Goal: Task Accomplishment & Management: Manage account settings

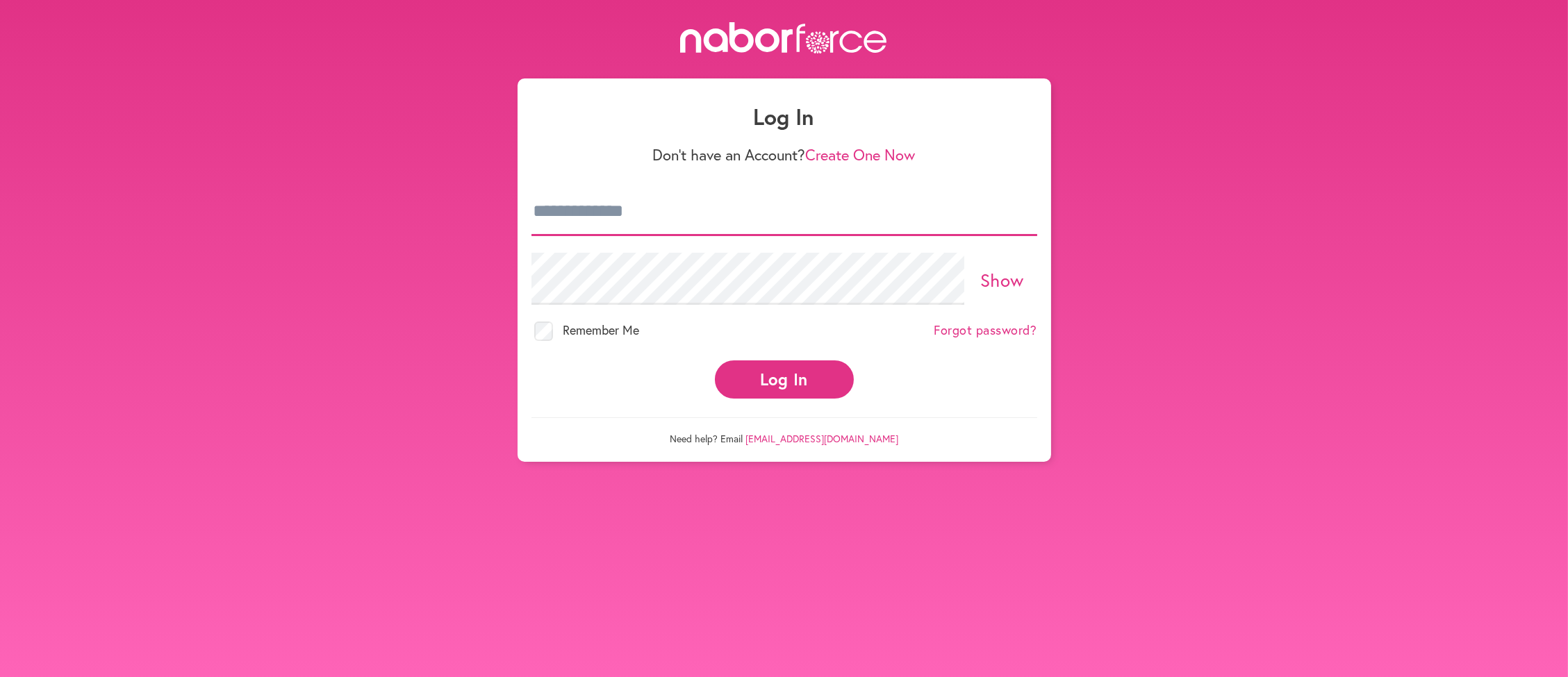
type input "**********"
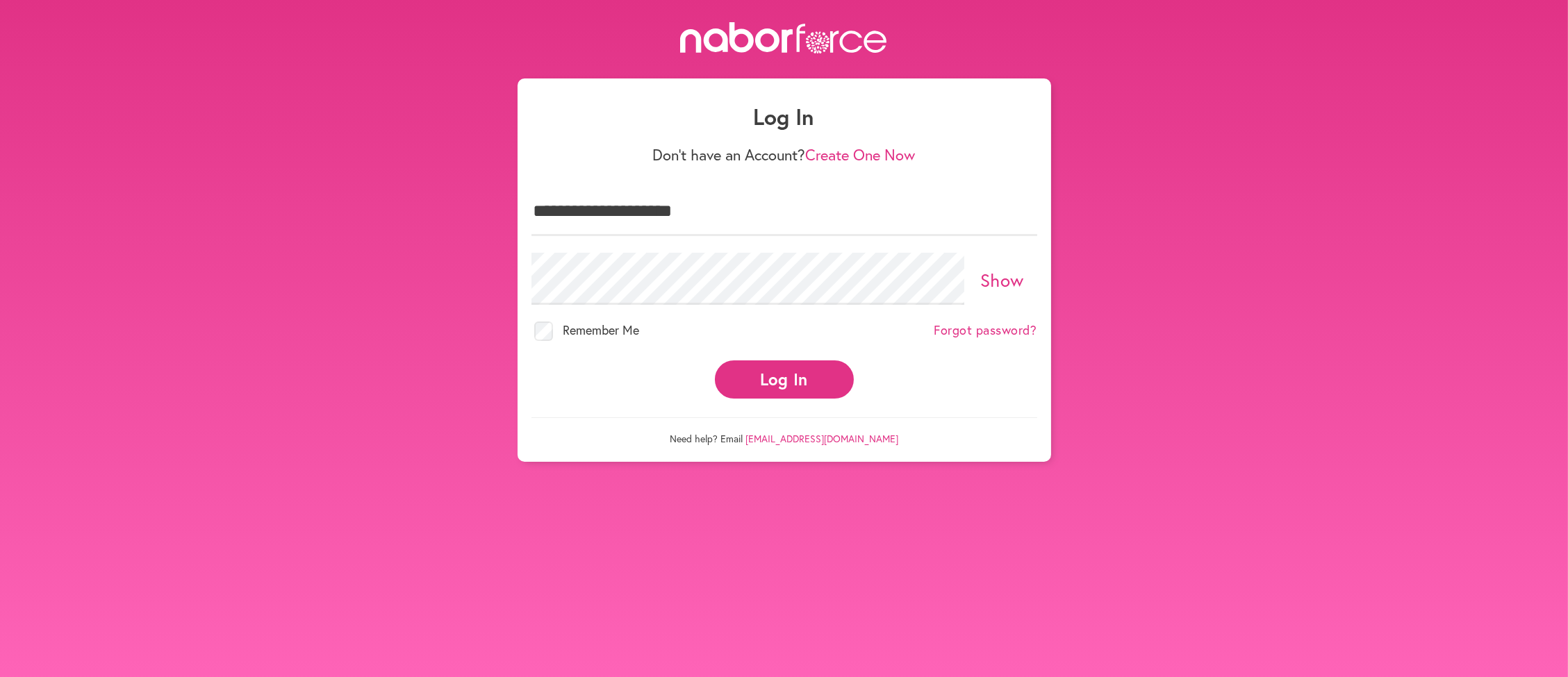
click at [787, 398] on button "Log In" at bounding box center [784, 380] width 139 height 39
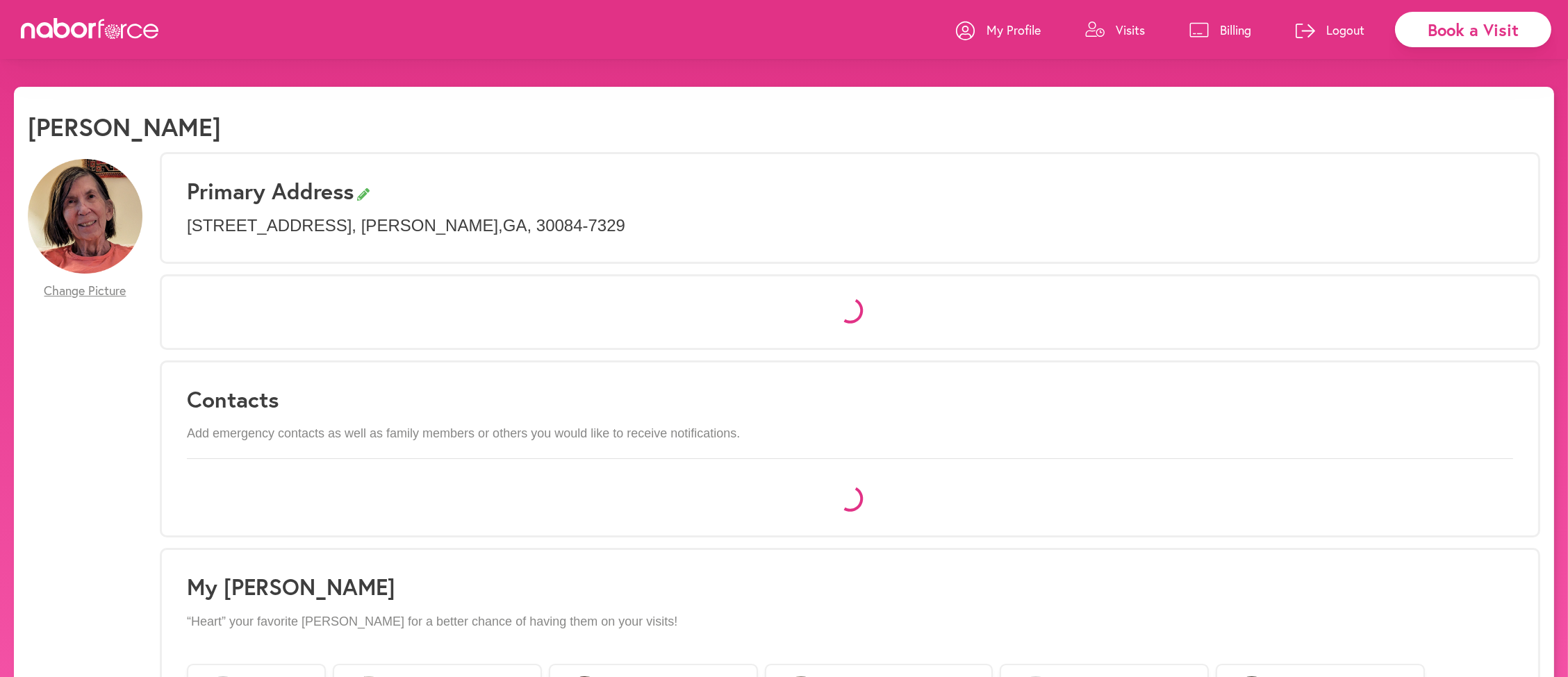
select select "*"
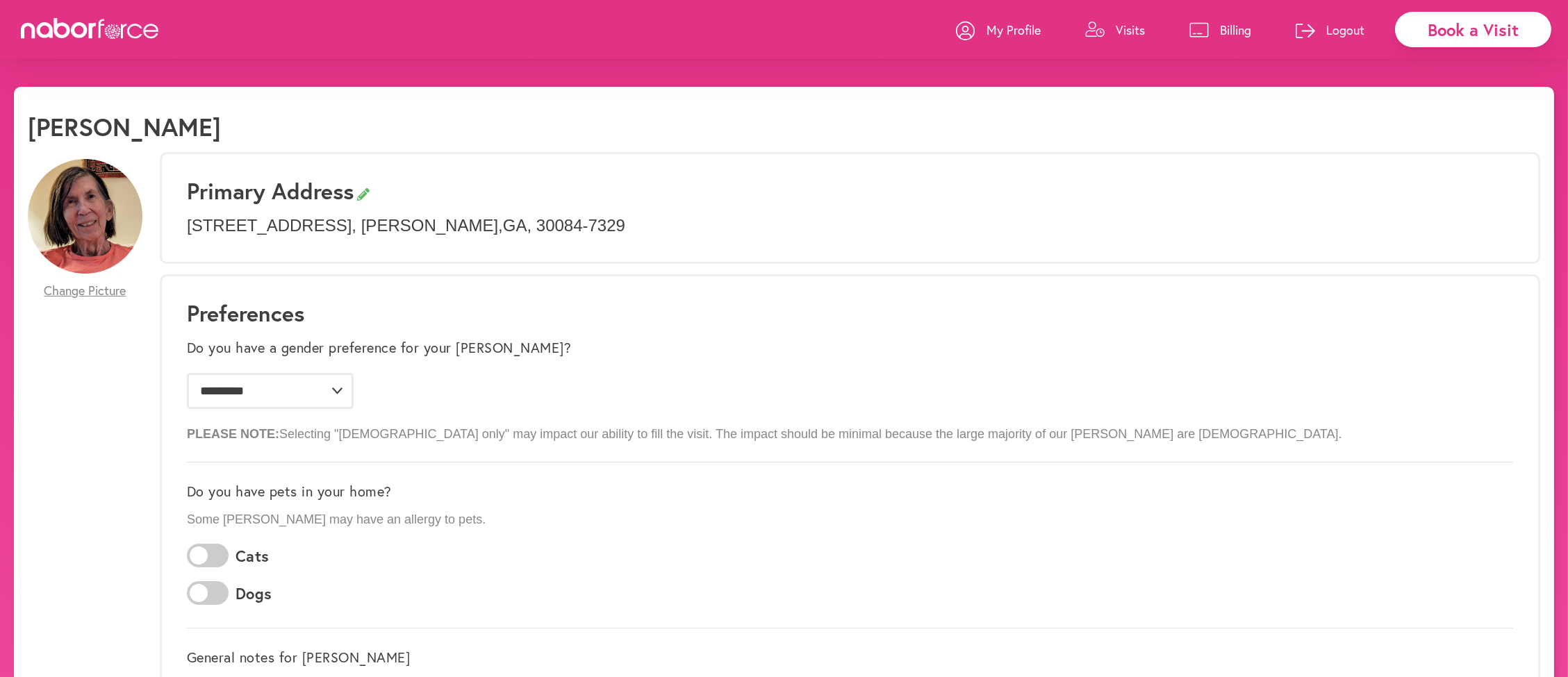
click at [1220, 36] on p "Billing" at bounding box center [1235, 30] width 31 height 17
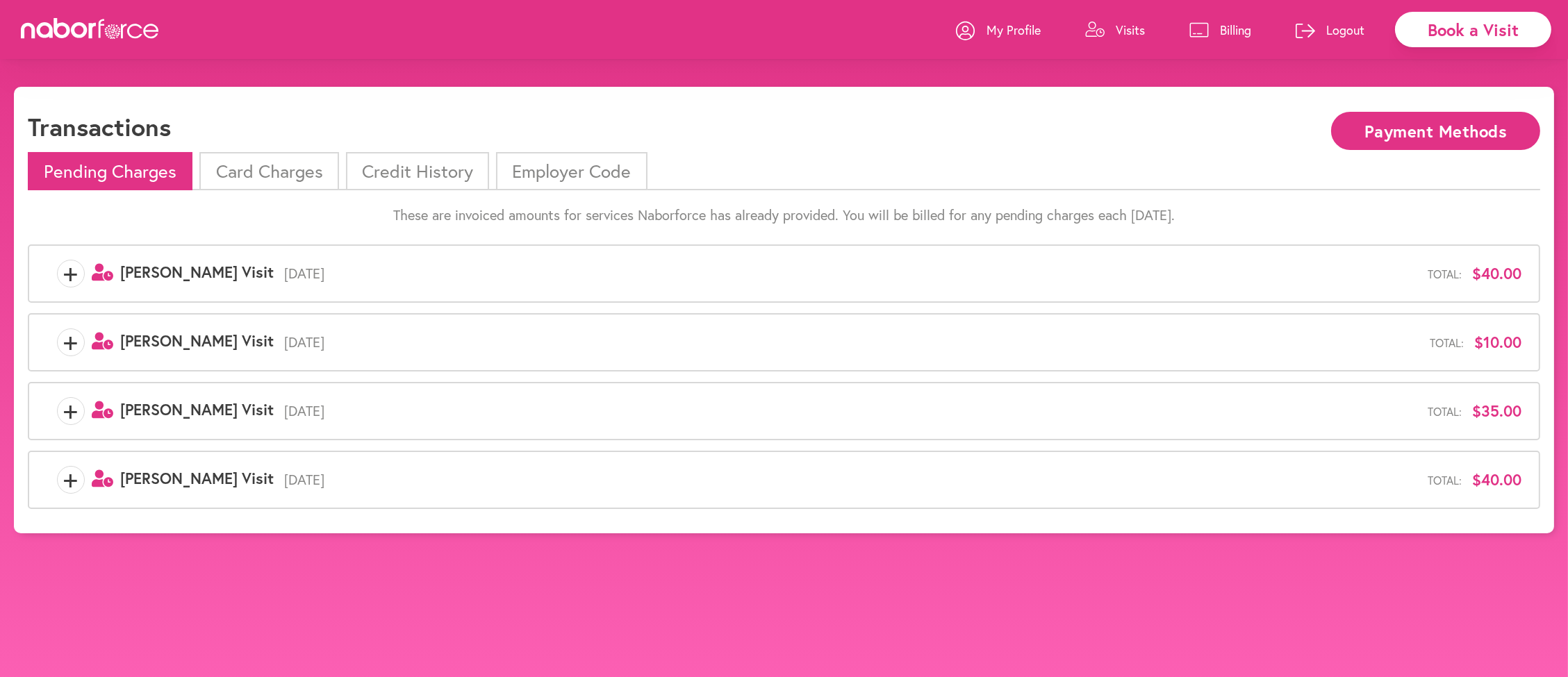
click at [279, 178] on li "Card Charges" at bounding box center [268, 171] width 139 height 39
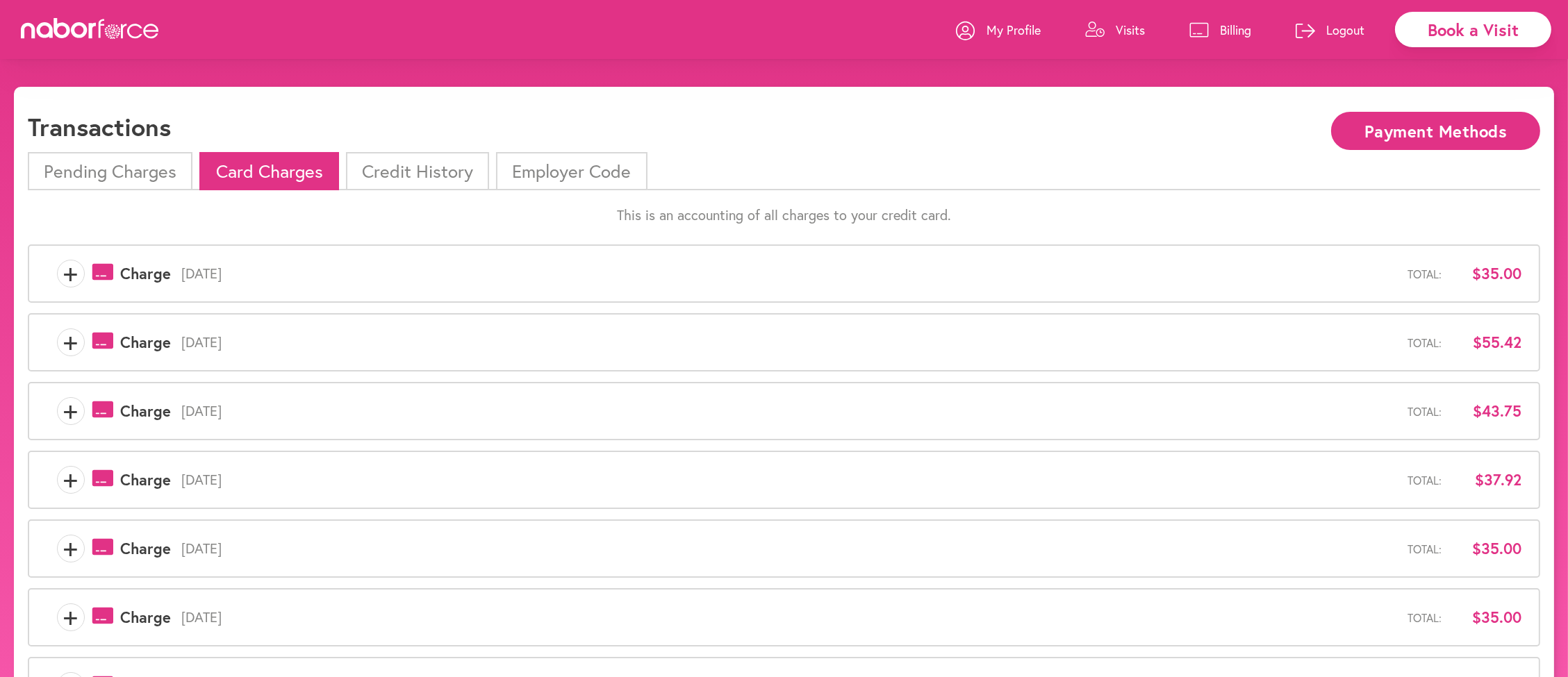
click at [89, 175] on li "Pending Charges" at bounding box center [110, 171] width 164 height 39
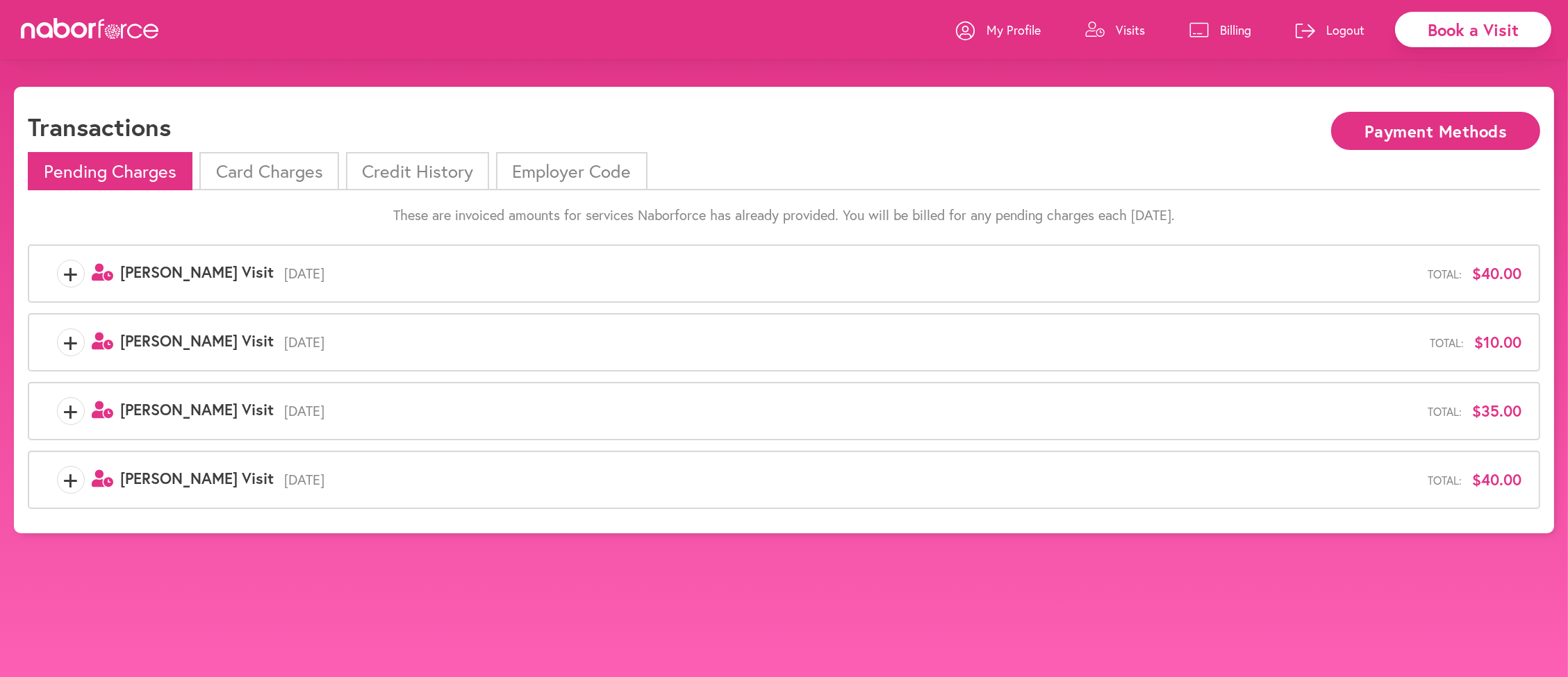
click at [1116, 34] on p "Visits" at bounding box center [1130, 30] width 29 height 17
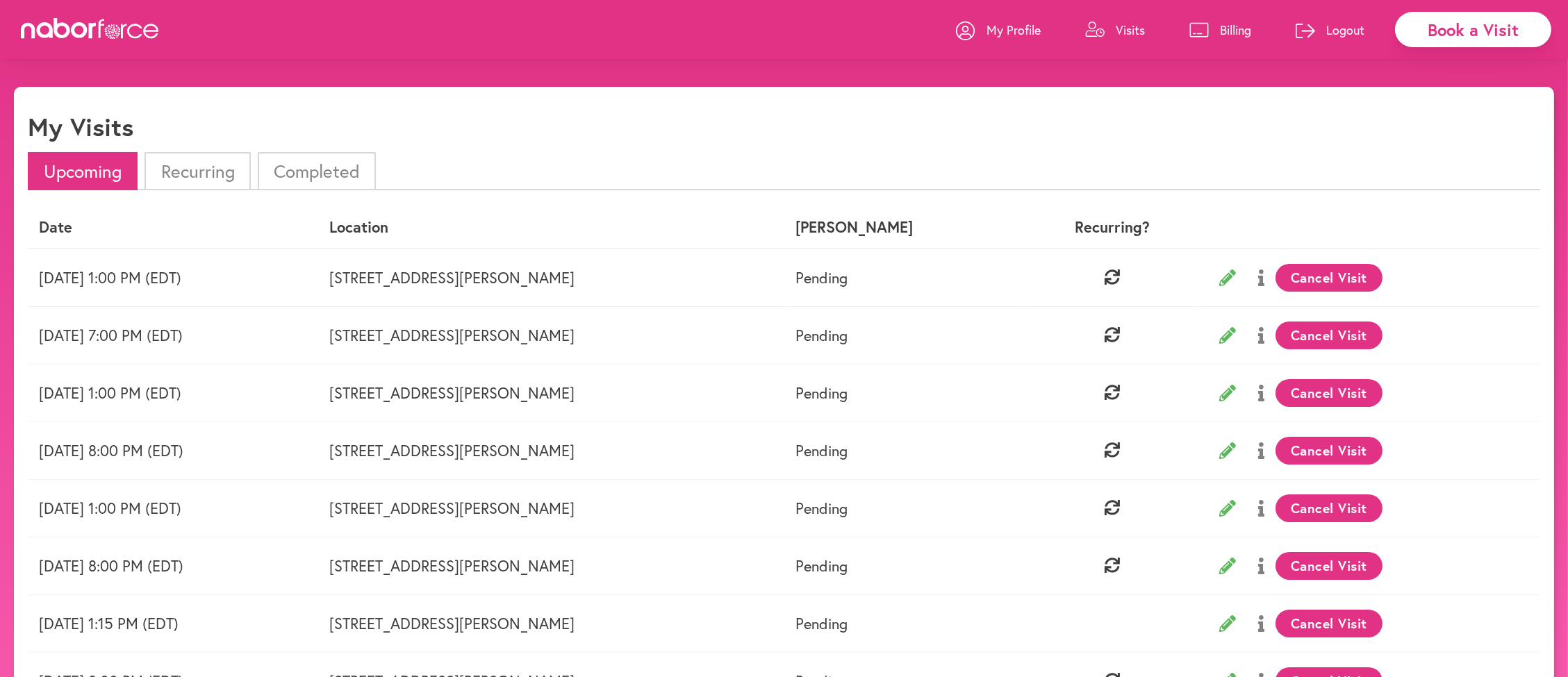
click at [1326, 28] on p "Logout" at bounding box center [1345, 30] width 39 height 17
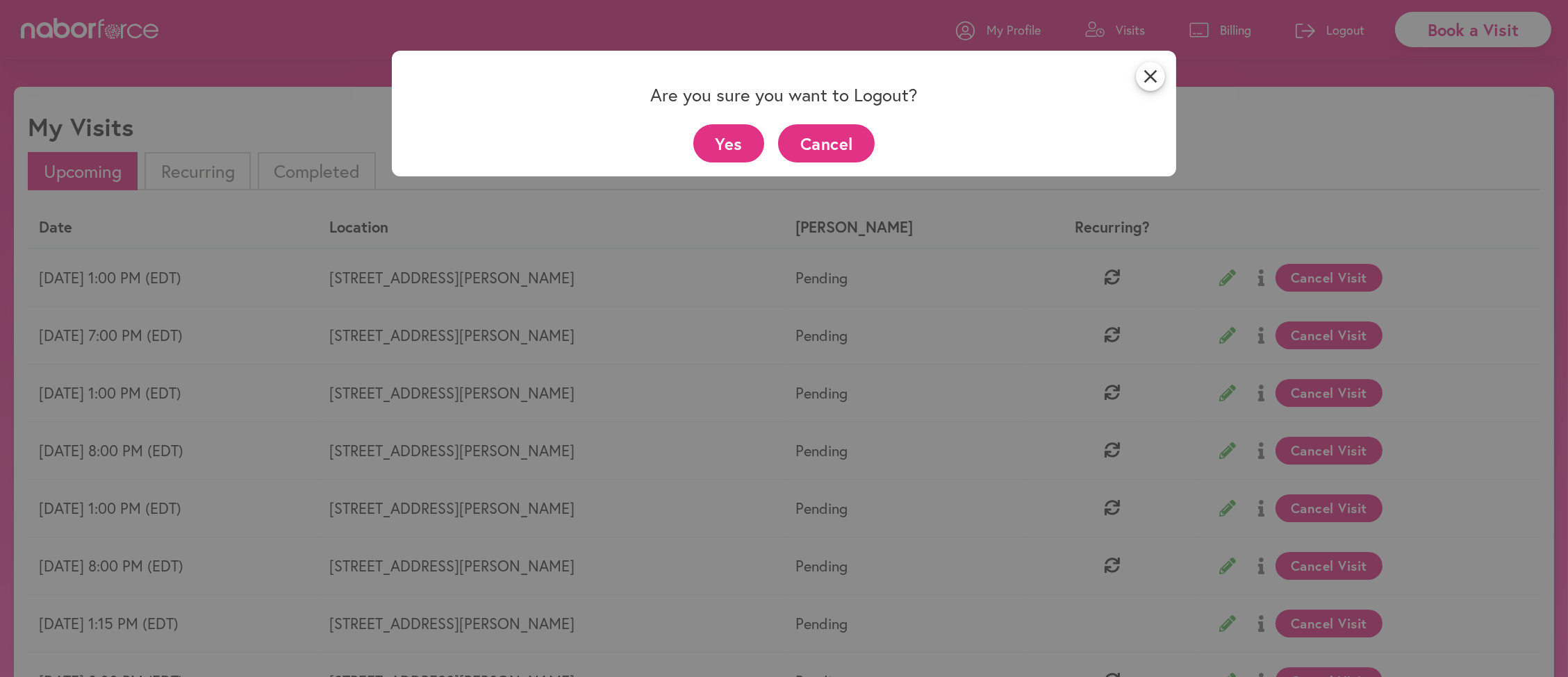
click at [716, 139] on button "Yes" at bounding box center [729, 143] width 71 height 39
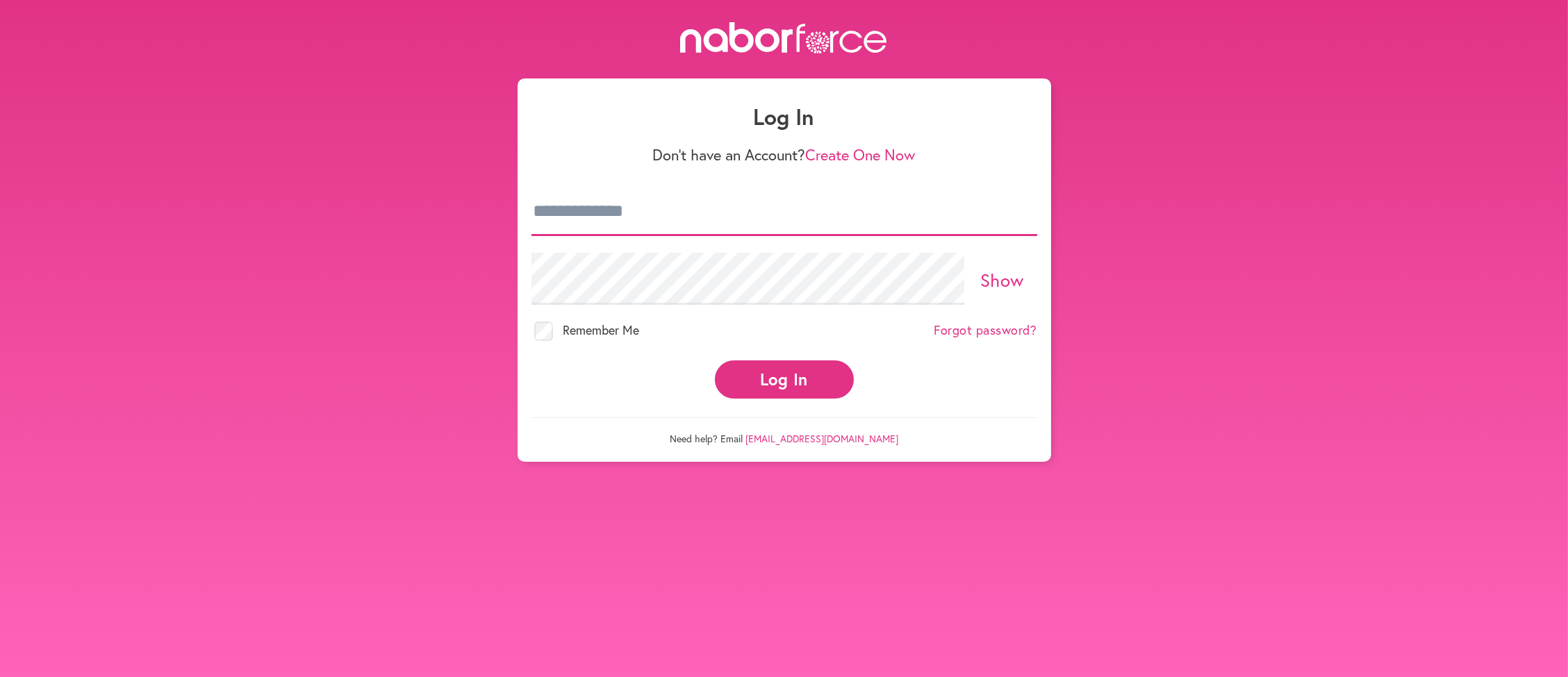
type input "**********"
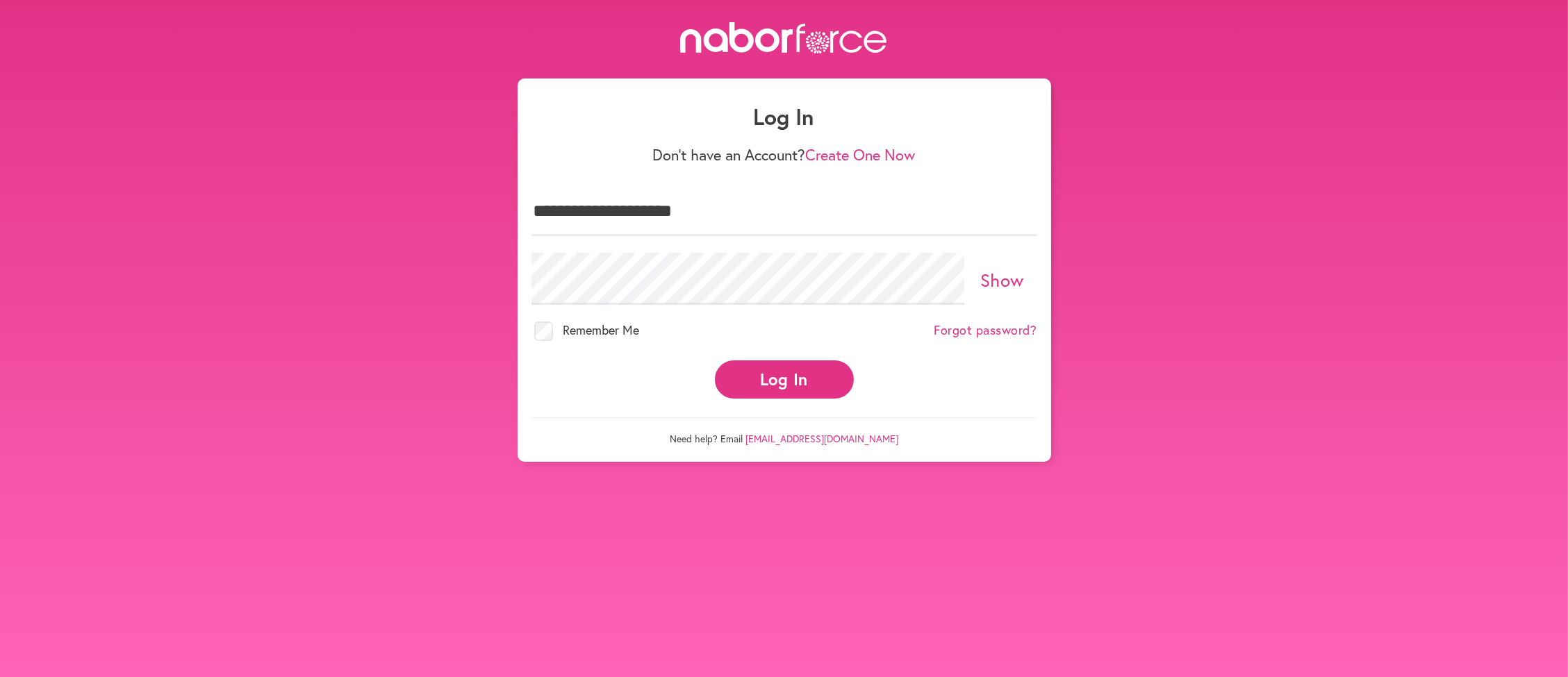
click at [761, 398] on button "Log In" at bounding box center [784, 380] width 139 height 39
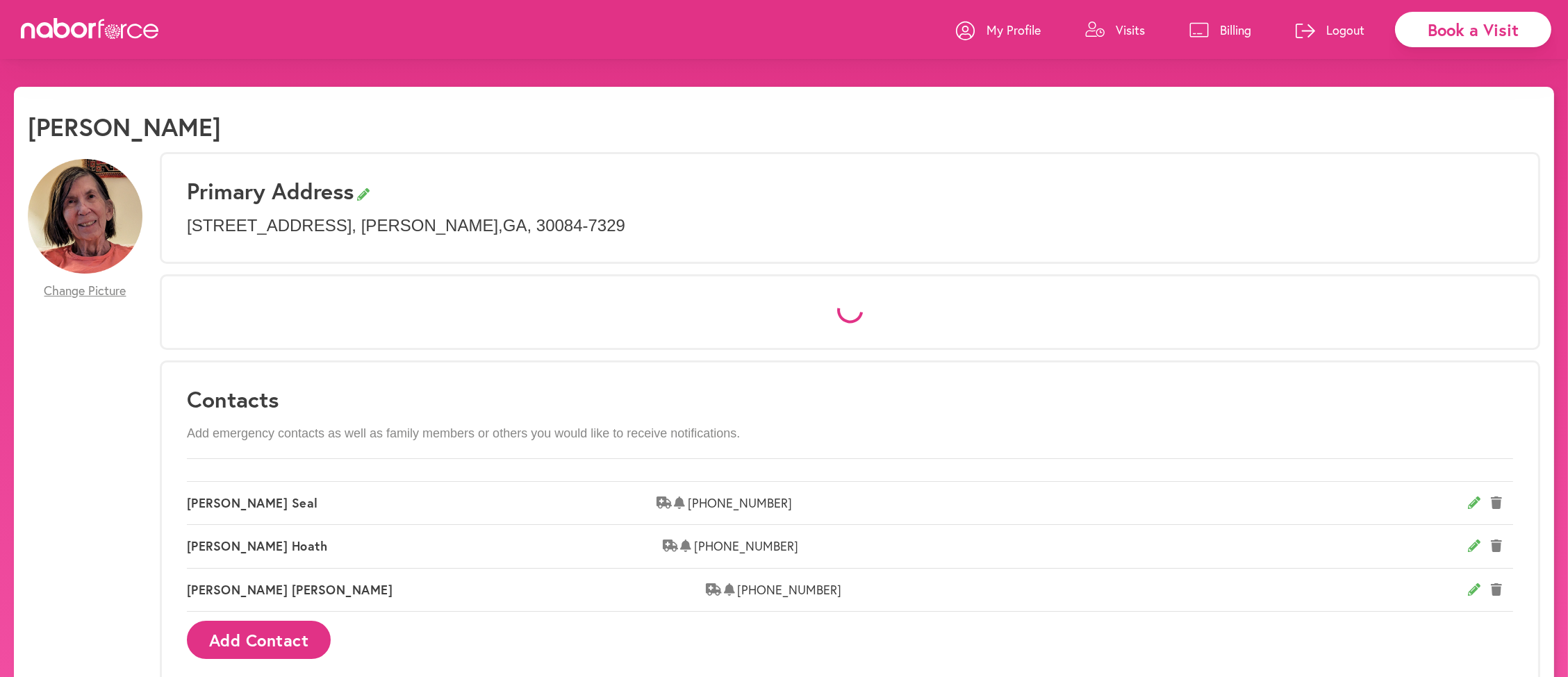
select select "*"
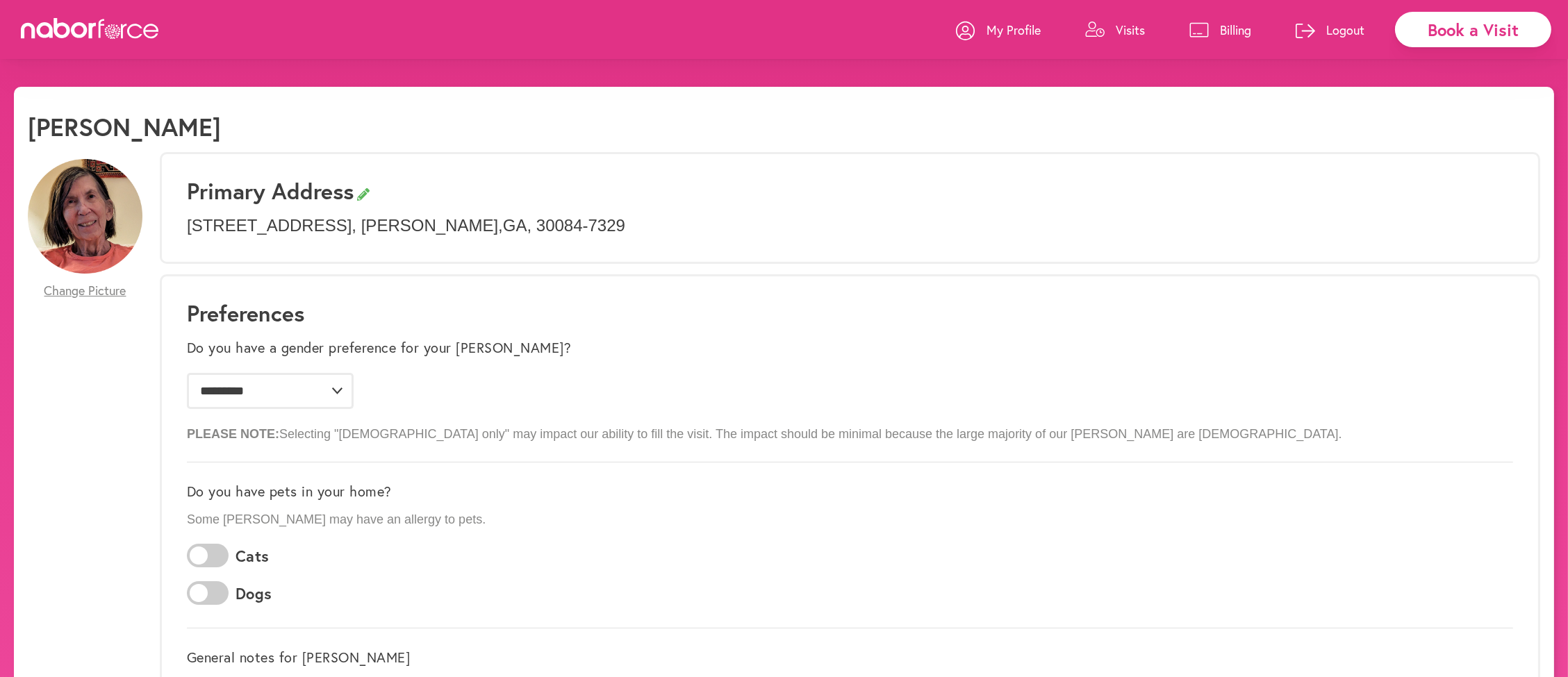
click at [1116, 28] on p "Visits" at bounding box center [1130, 30] width 29 height 17
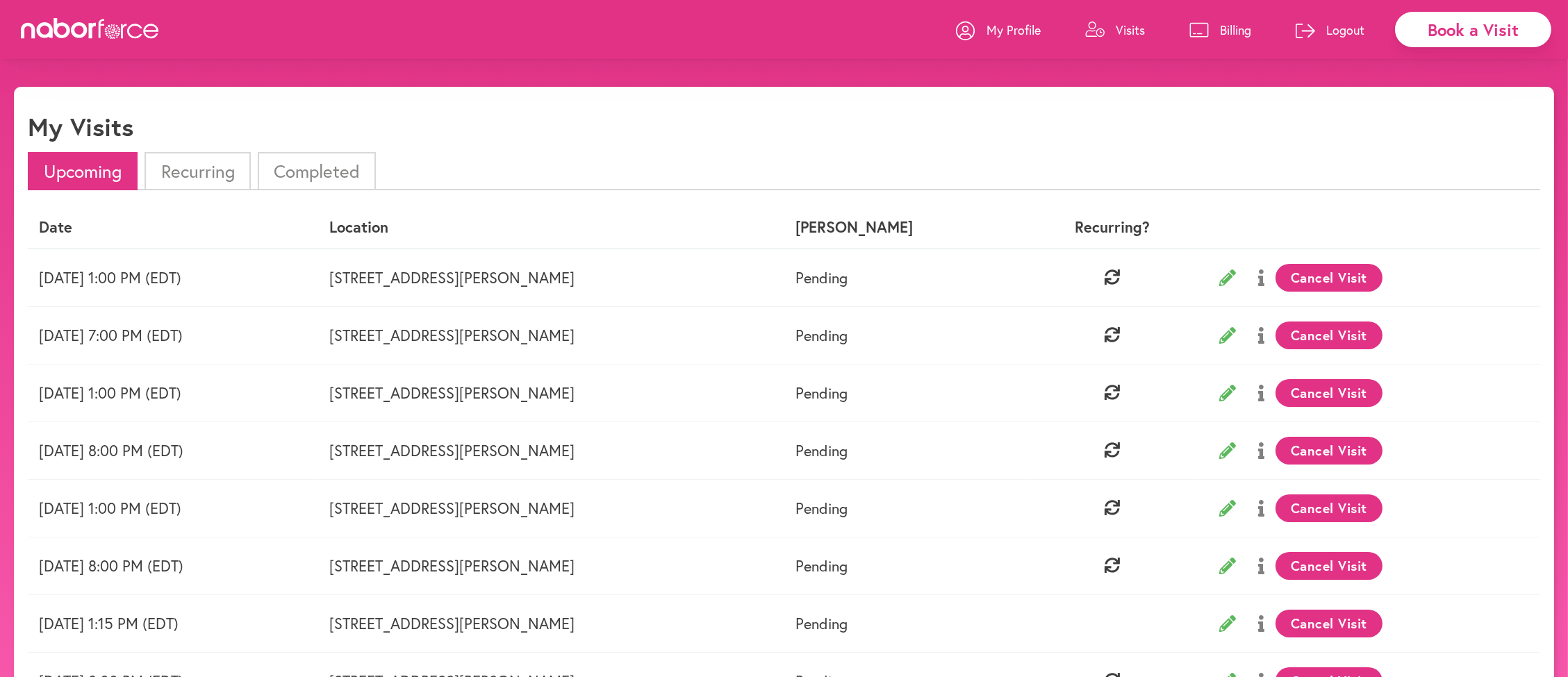
click at [1308, 277] on button "Cancel Visit" at bounding box center [1329, 278] width 108 height 28
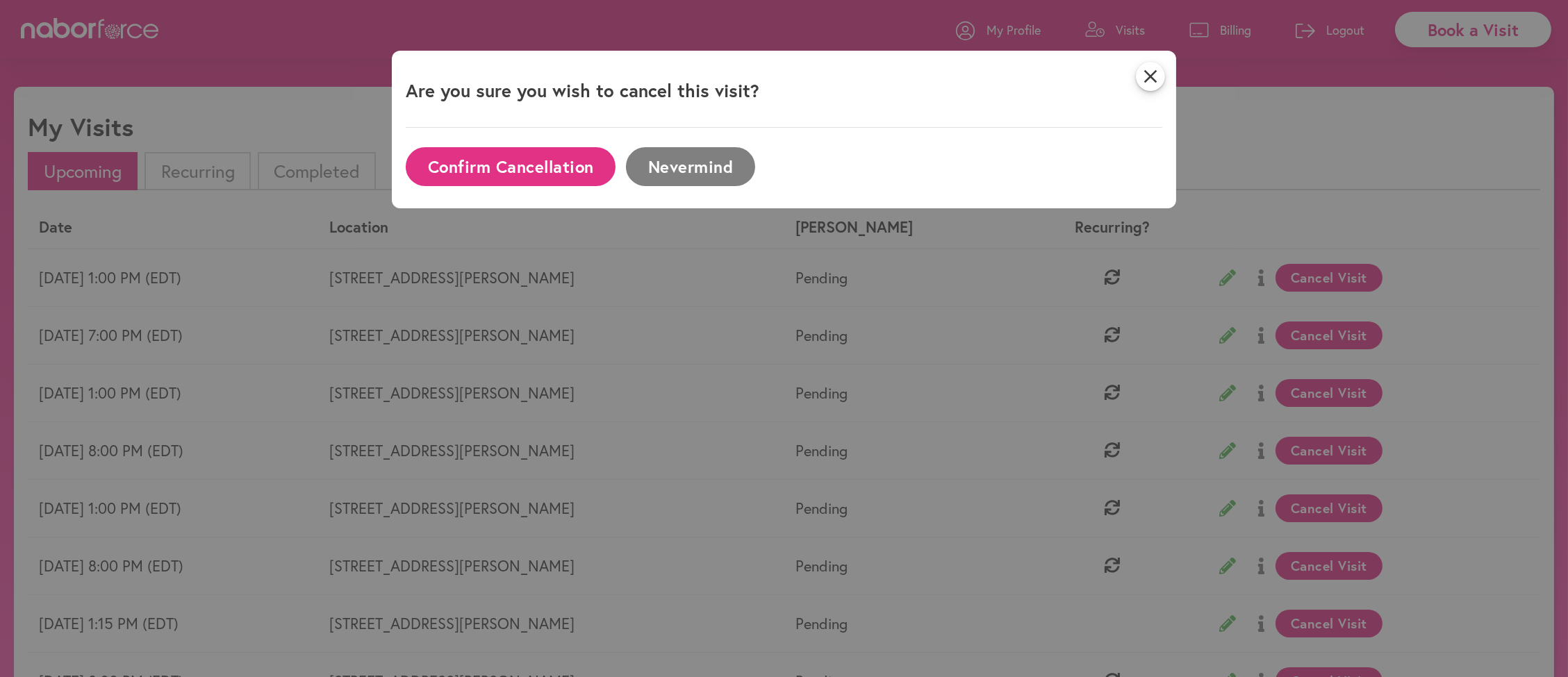
click at [577, 164] on button "Confirm Cancellation" at bounding box center [511, 166] width 209 height 39
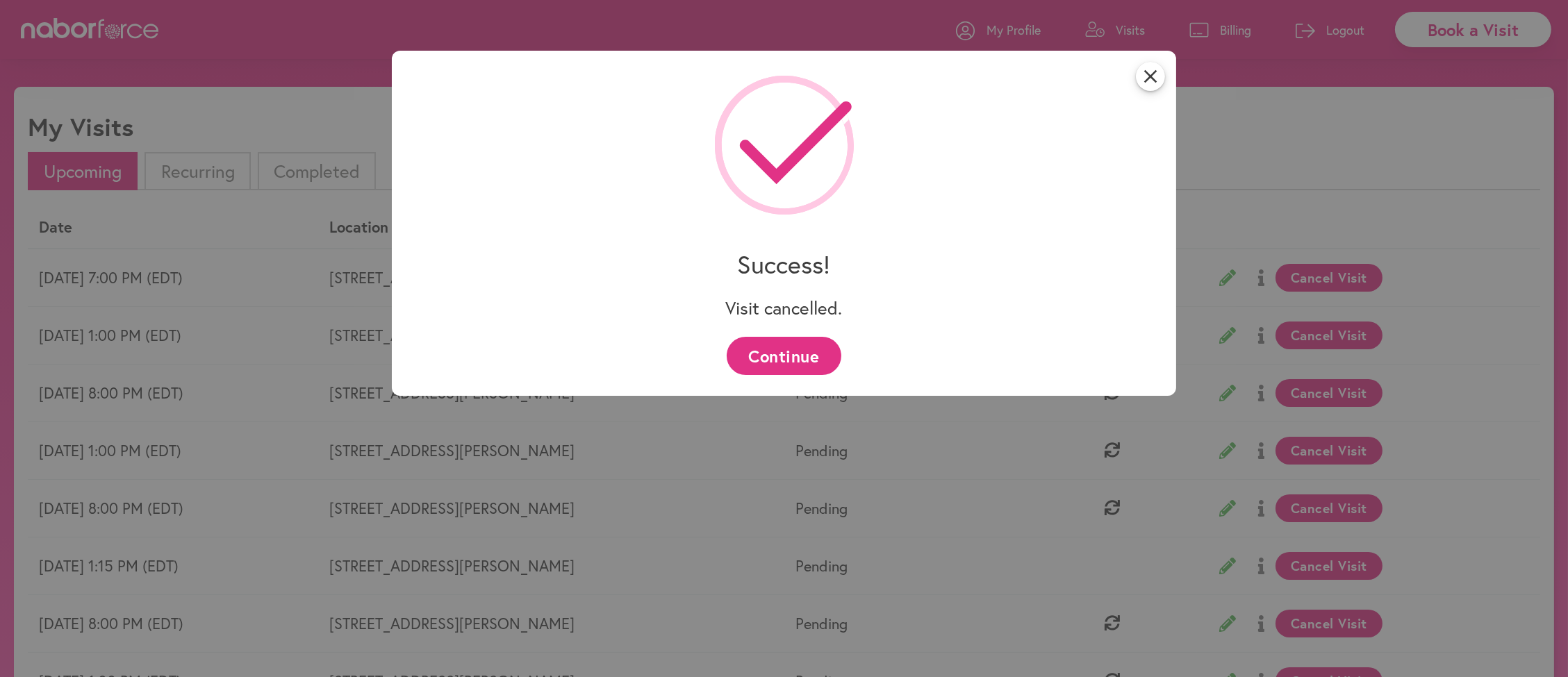
click at [780, 353] on button "Continue" at bounding box center [784, 356] width 115 height 39
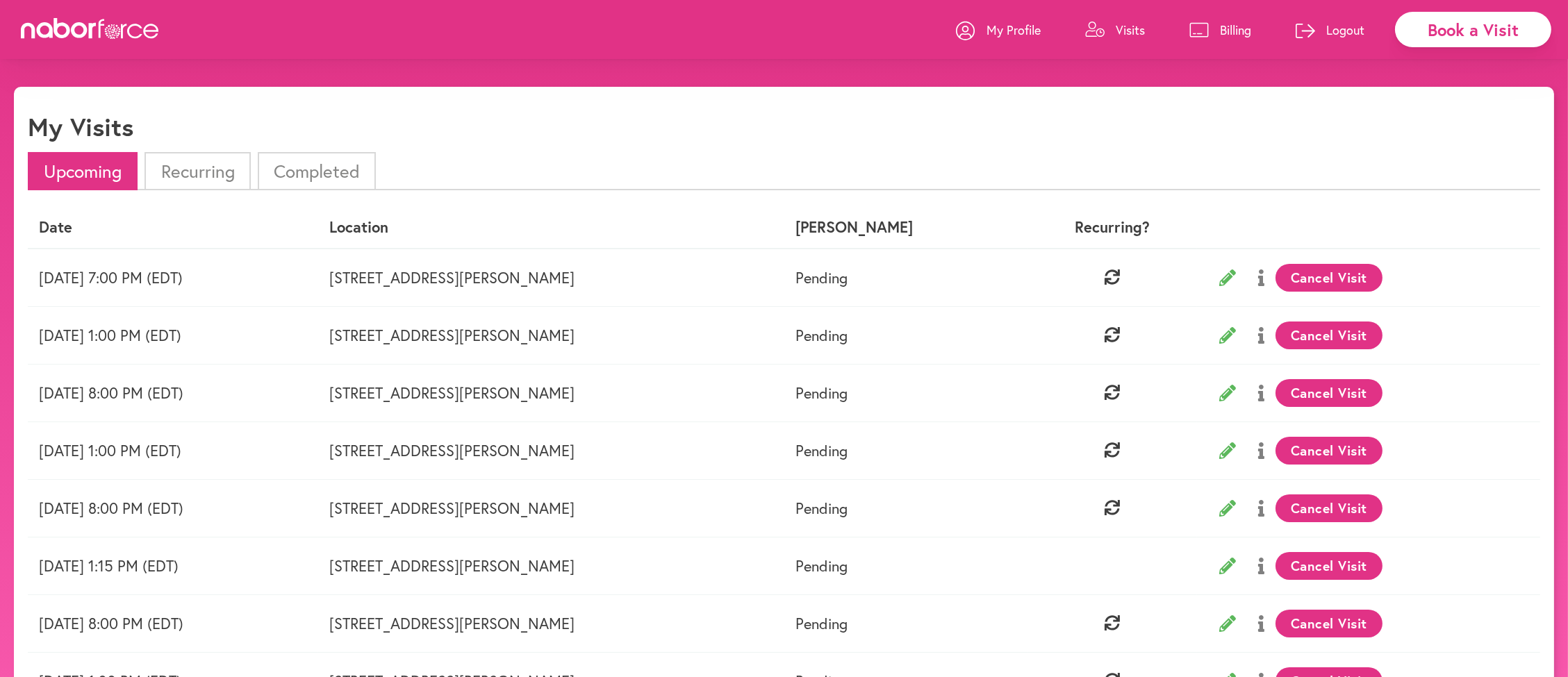
click at [1291, 292] on button "Cancel Visit" at bounding box center [1329, 278] width 108 height 28
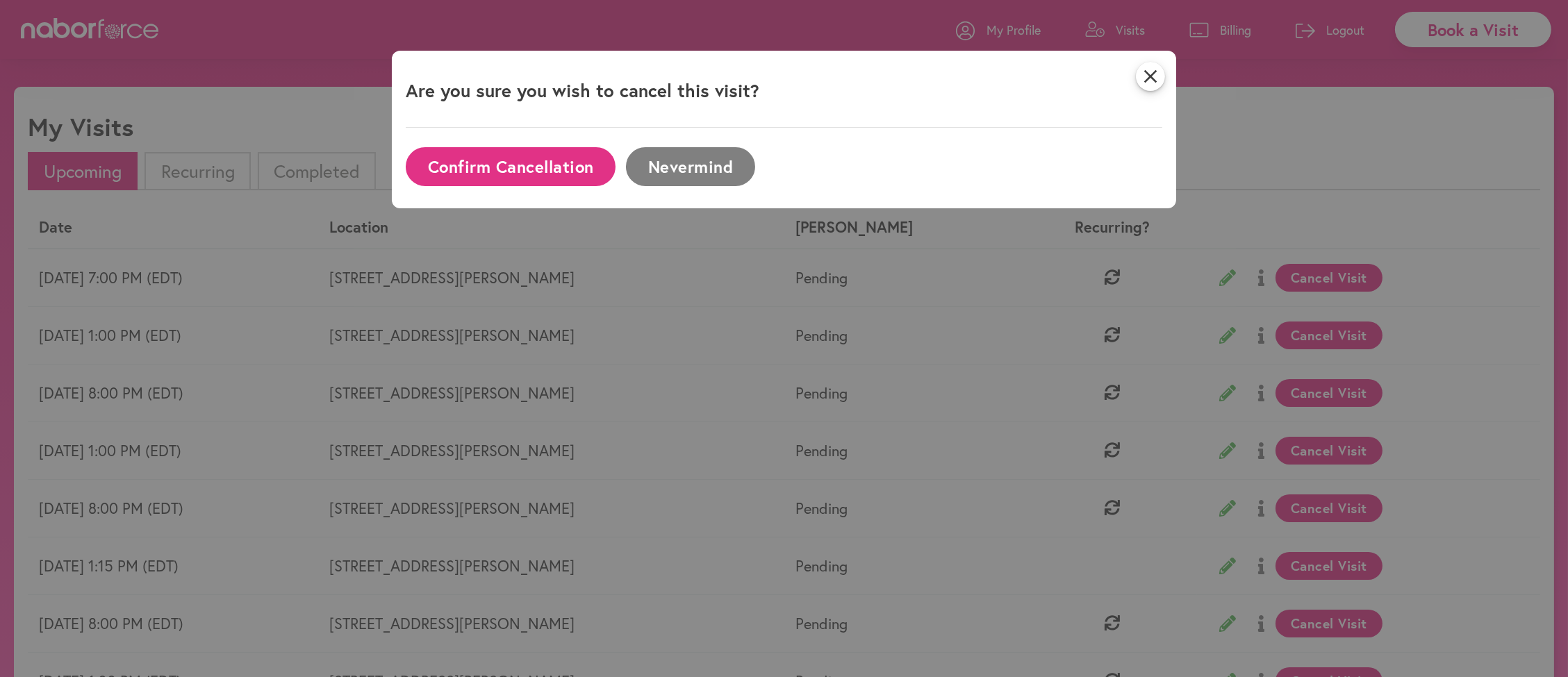
click at [544, 164] on button "Confirm Cancellation" at bounding box center [511, 166] width 209 height 39
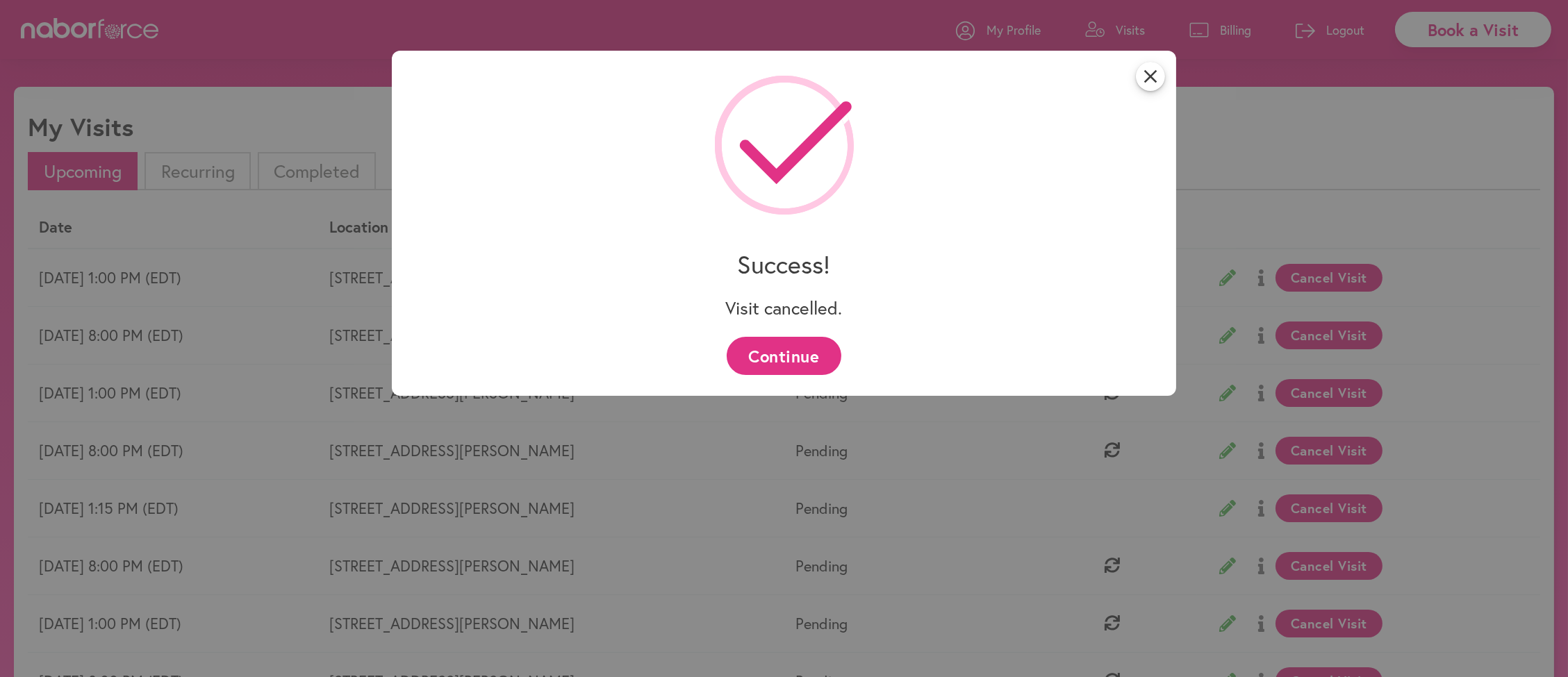
click at [780, 356] on button "Continue" at bounding box center [784, 356] width 115 height 39
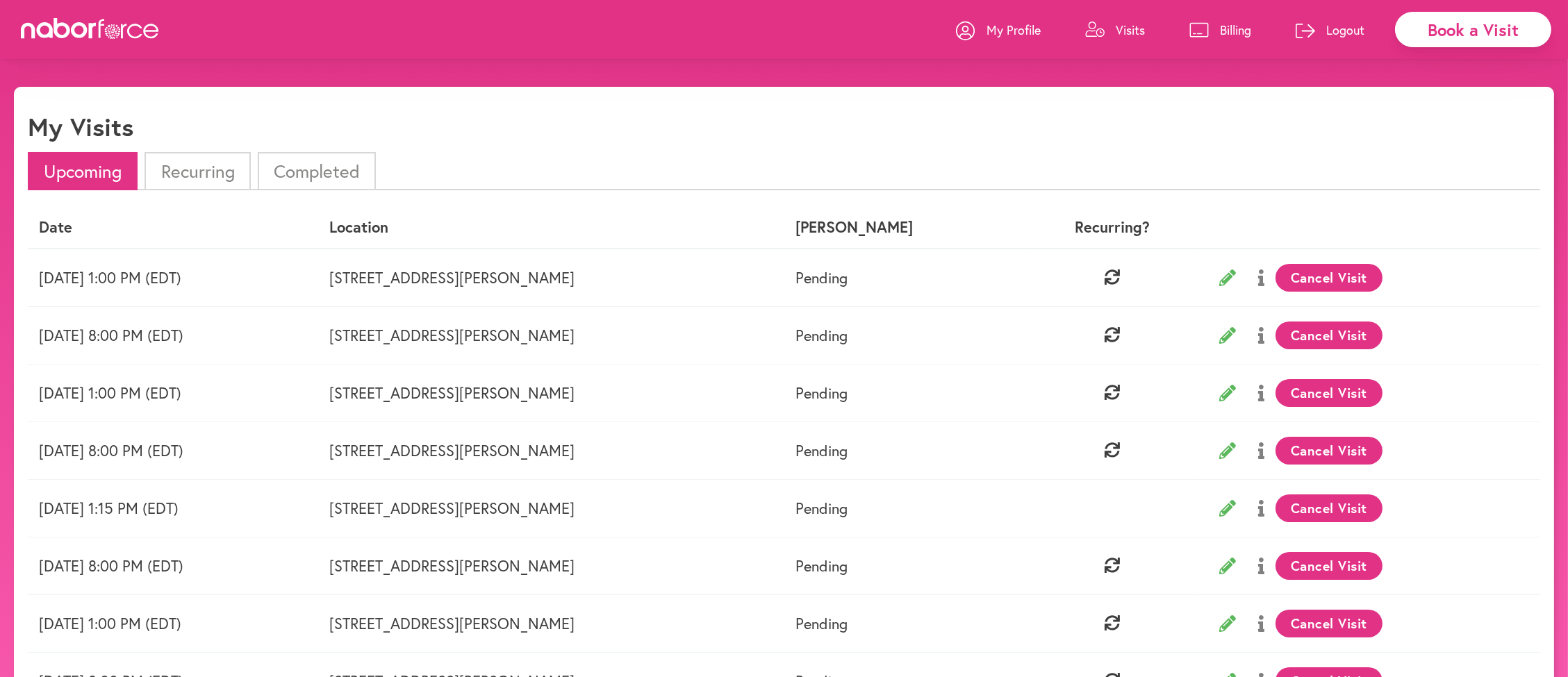
click at [1295, 289] on button "Cancel Visit" at bounding box center [1329, 278] width 108 height 28
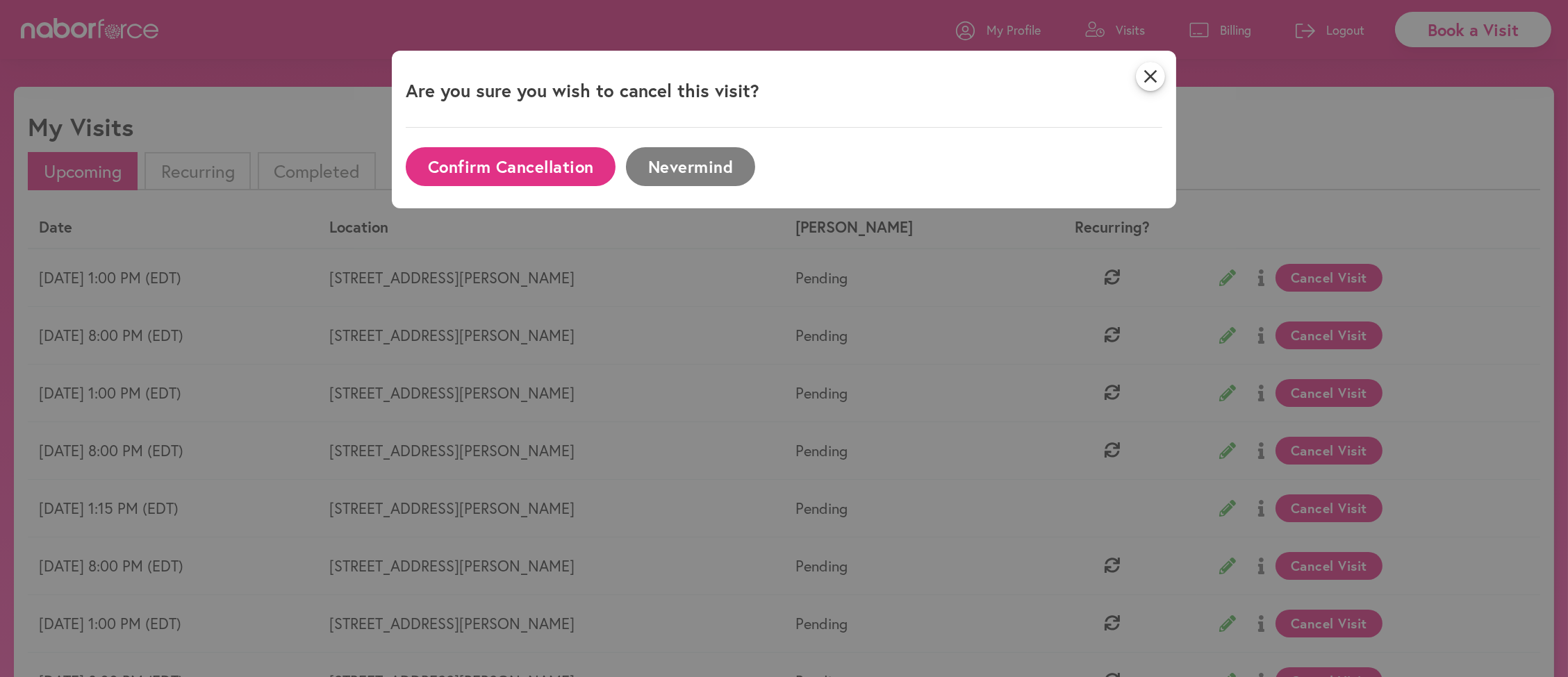
click at [532, 171] on button "Confirm Cancellation" at bounding box center [511, 166] width 209 height 39
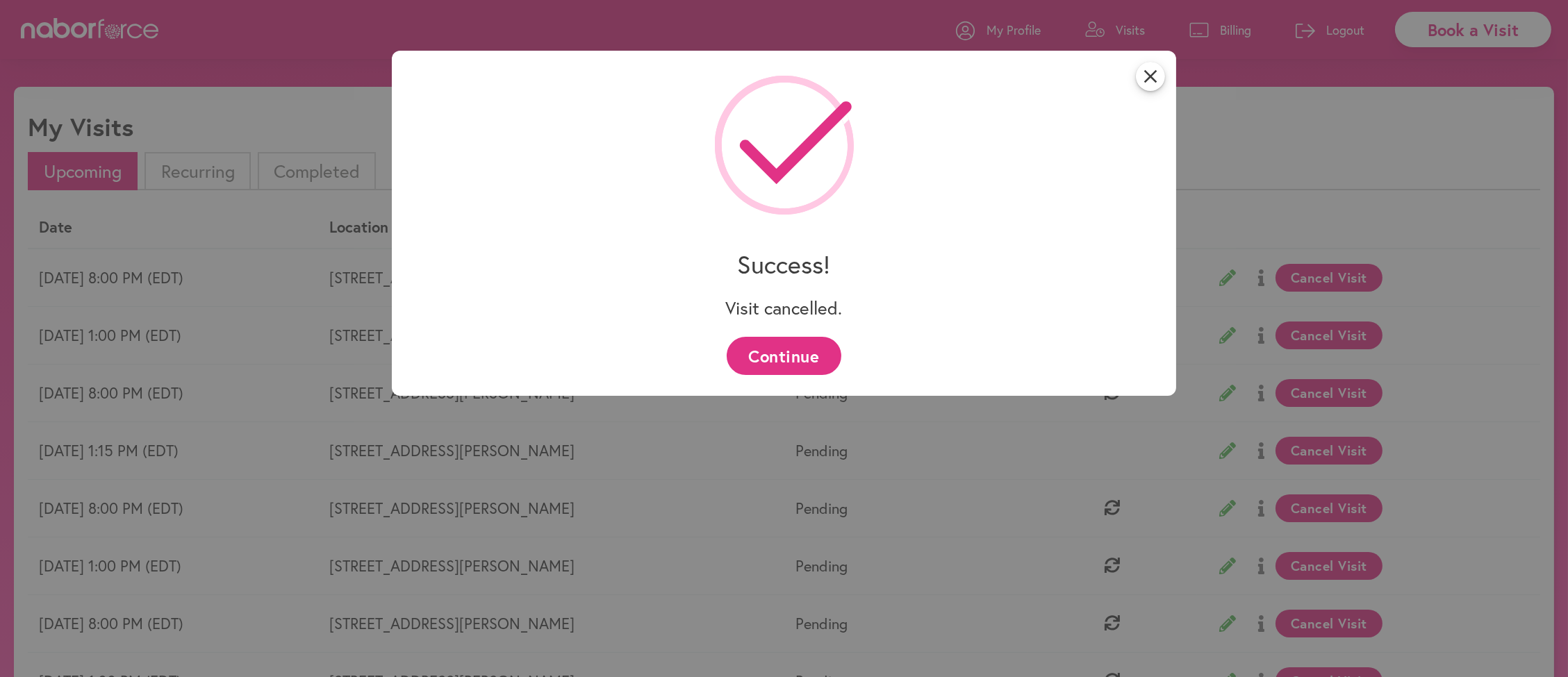
click at [780, 363] on button "Continue" at bounding box center [784, 356] width 115 height 39
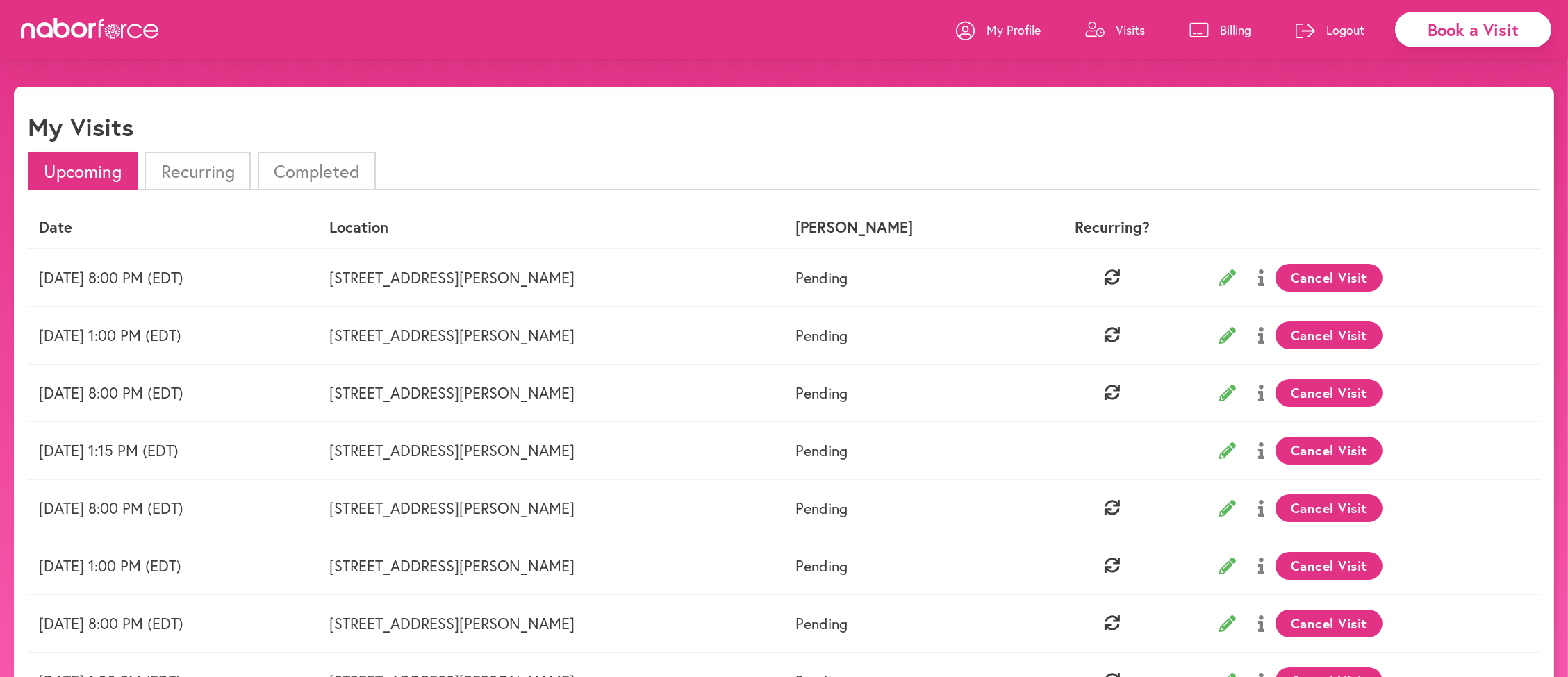
click at [1276, 278] on button "Cancel Visit" at bounding box center [1329, 278] width 108 height 28
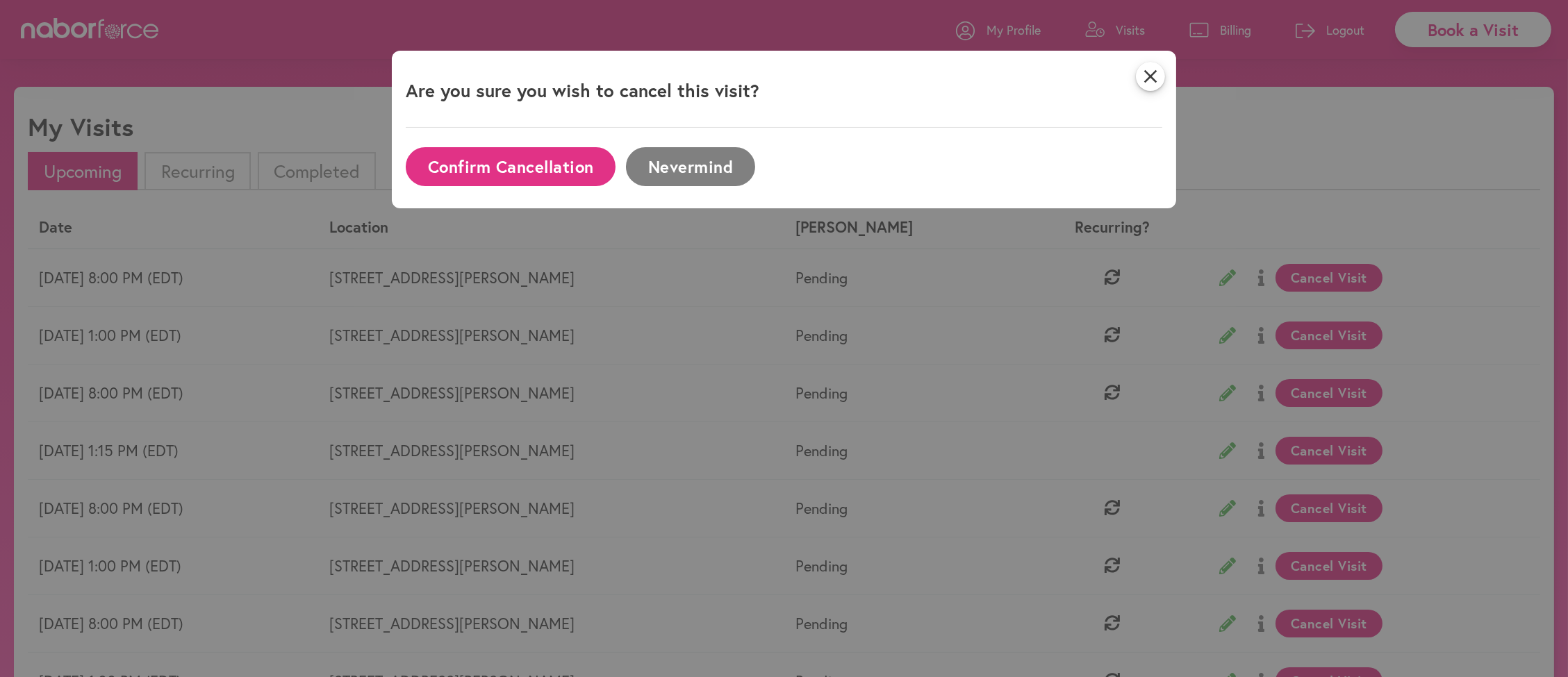
click at [476, 171] on button "Confirm Cancellation" at bounding box center [511, 166] width 209 height 39
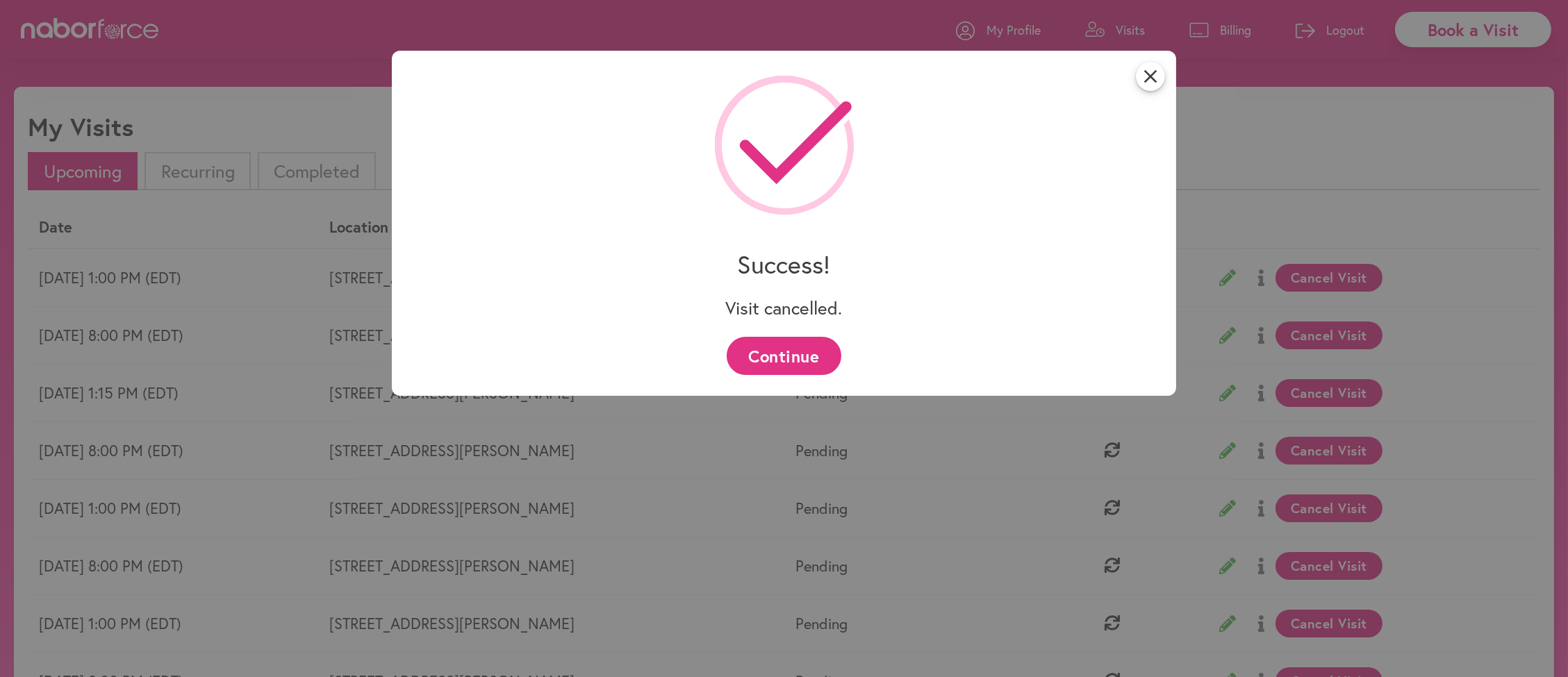
click at [787, 350] on button "Continue" at bounding box center [784, 356] width 115 height 39
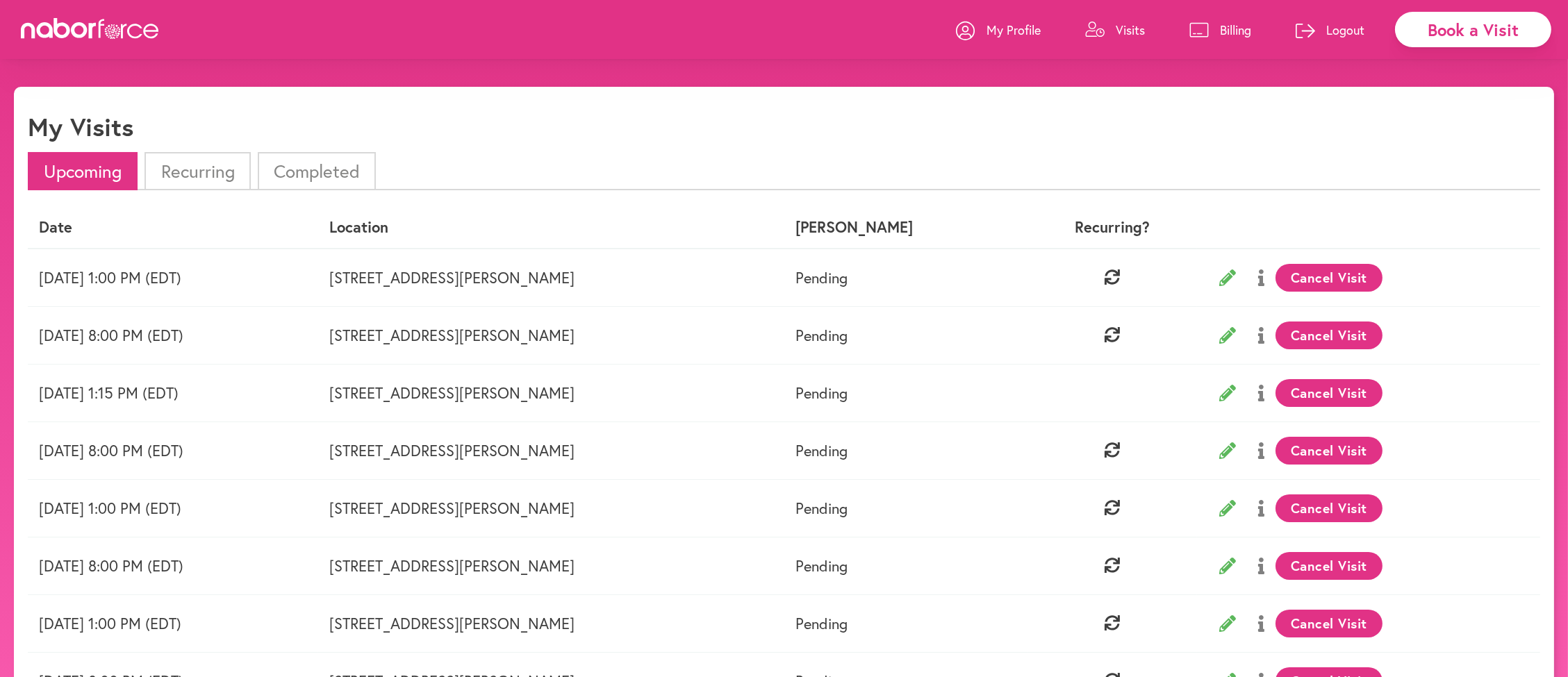
click at [1276, 292] on button "Cancel Visit" at bounding box center [1329, 278] width 108 height 28
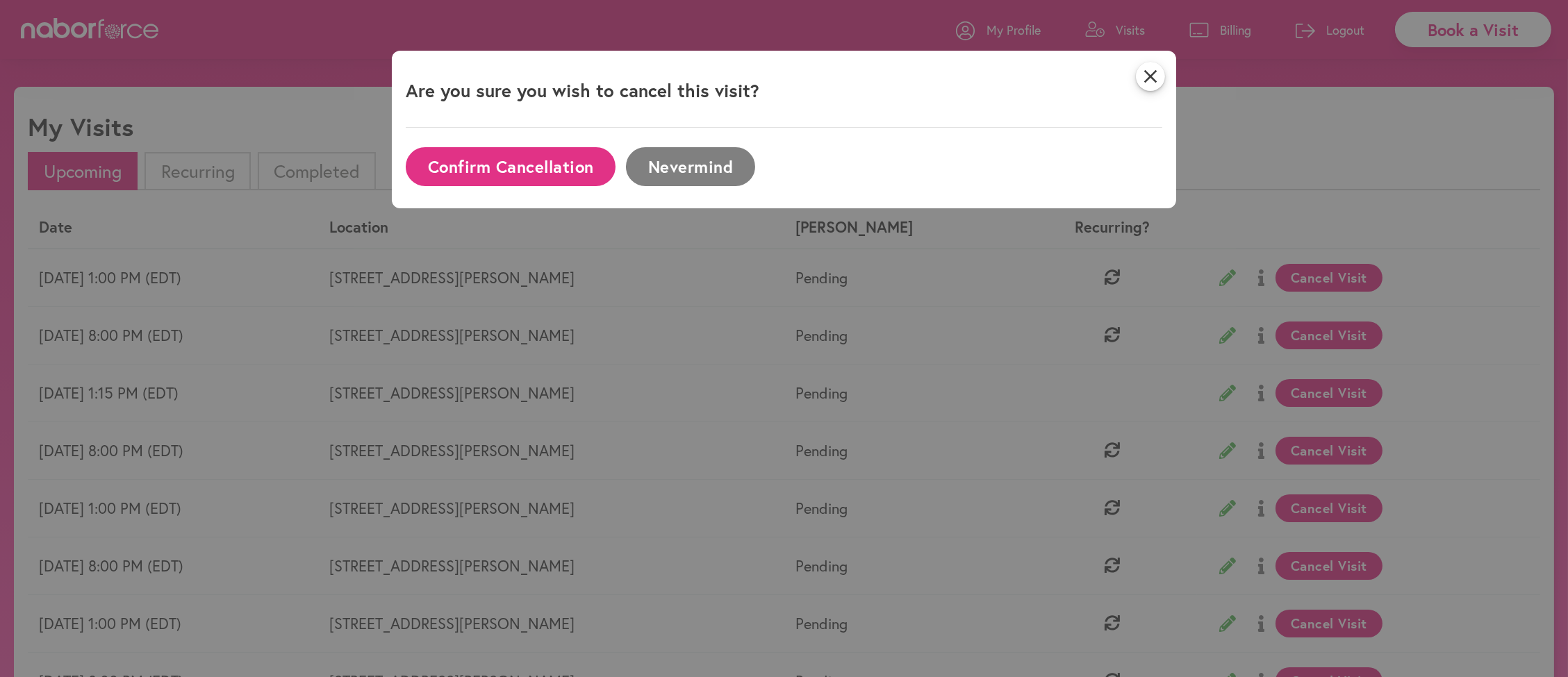
click at [504, 174] on button "Confirm Cancellation" at bounding box center [511, 166] width 209 height 39
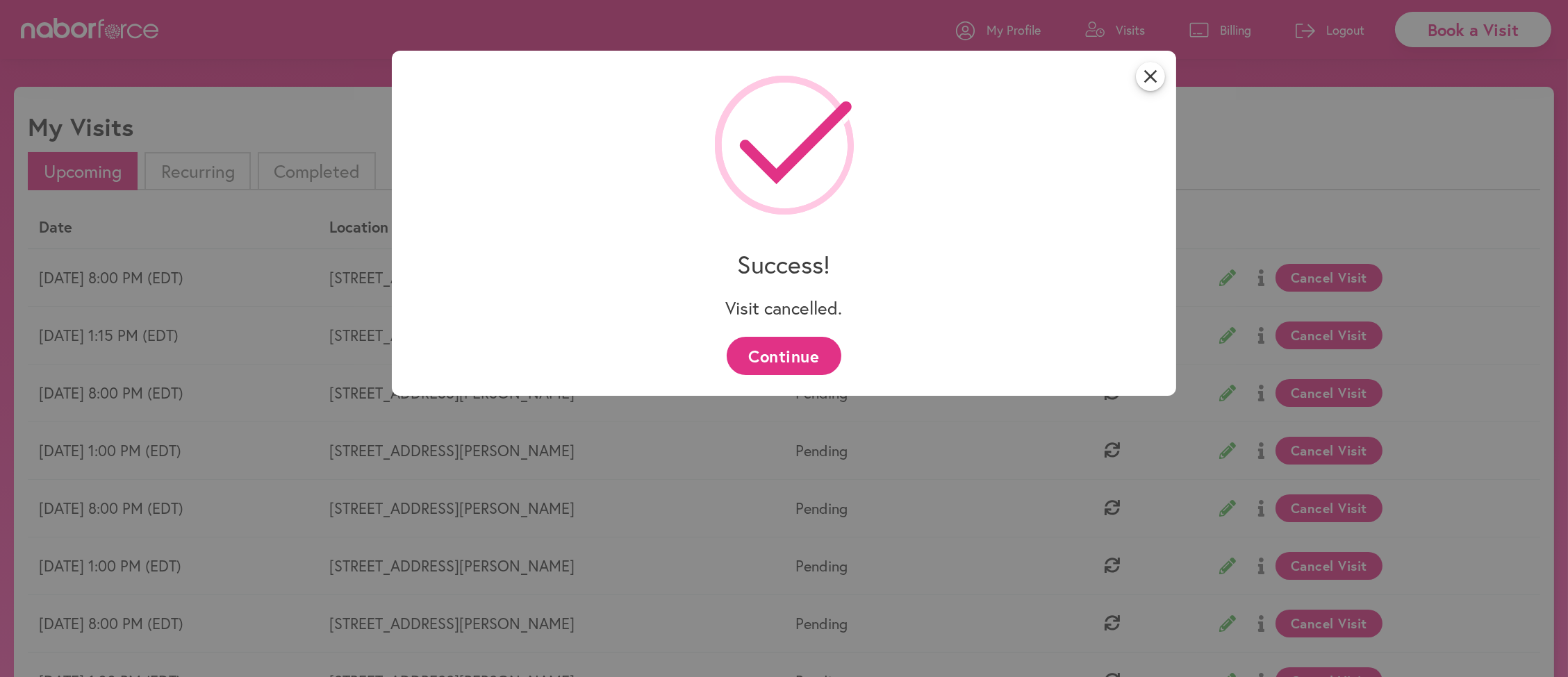
click at [780, 350] on button "Continue" at bounding box center [784, 356] width 115 height 39
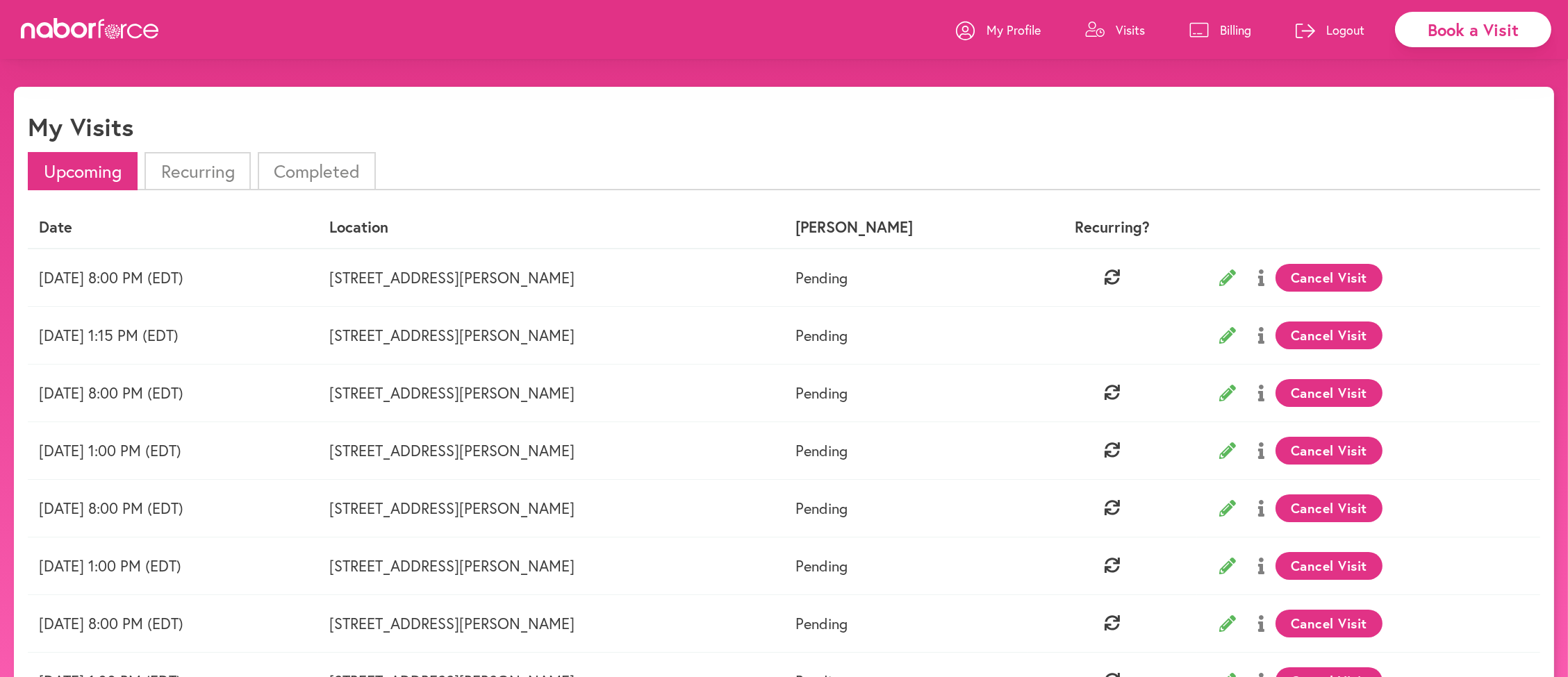
click at [1276, 289] on button "Cancel Visit" at bounding box center [1329, 278] width 108 height 28
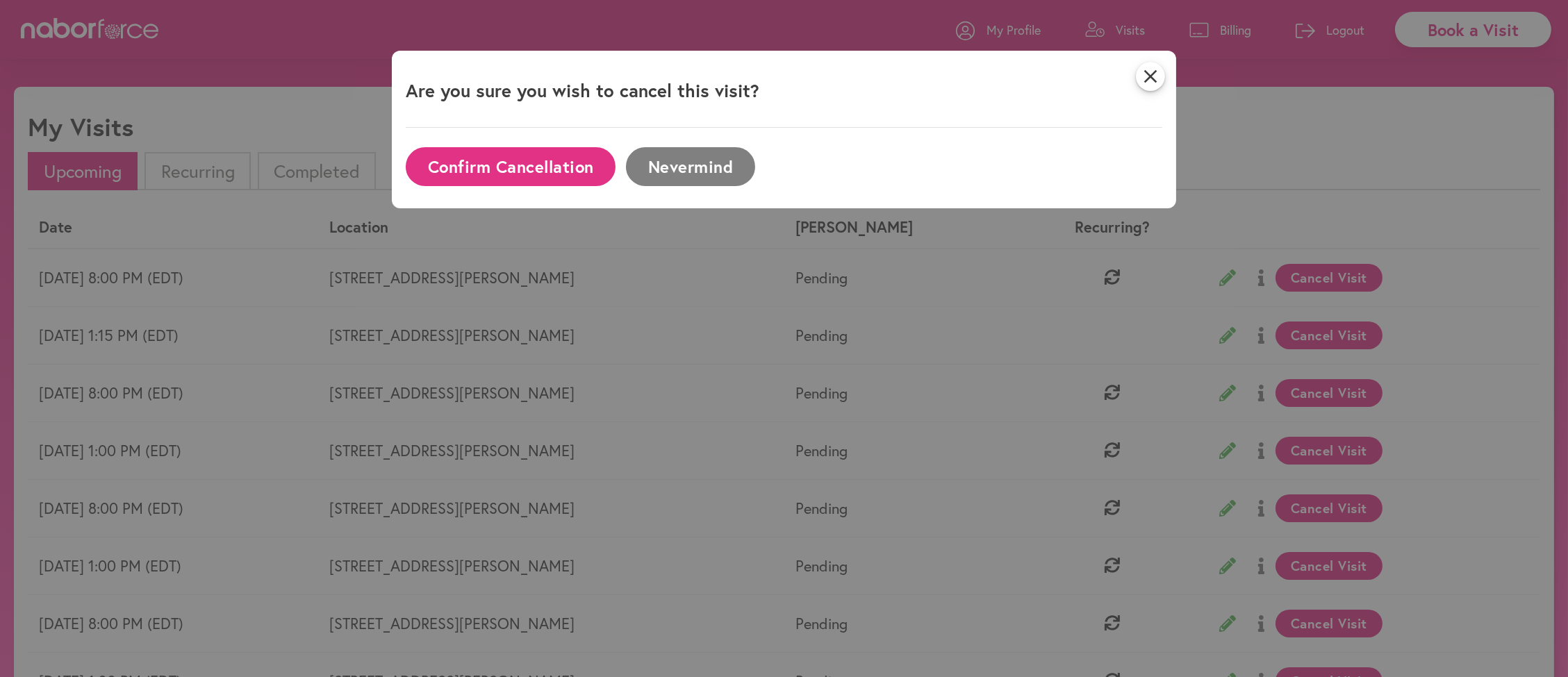
click at [476, 178] on button "Confirm Cancellation" at bounding box center [511, 166] width 209 height 39
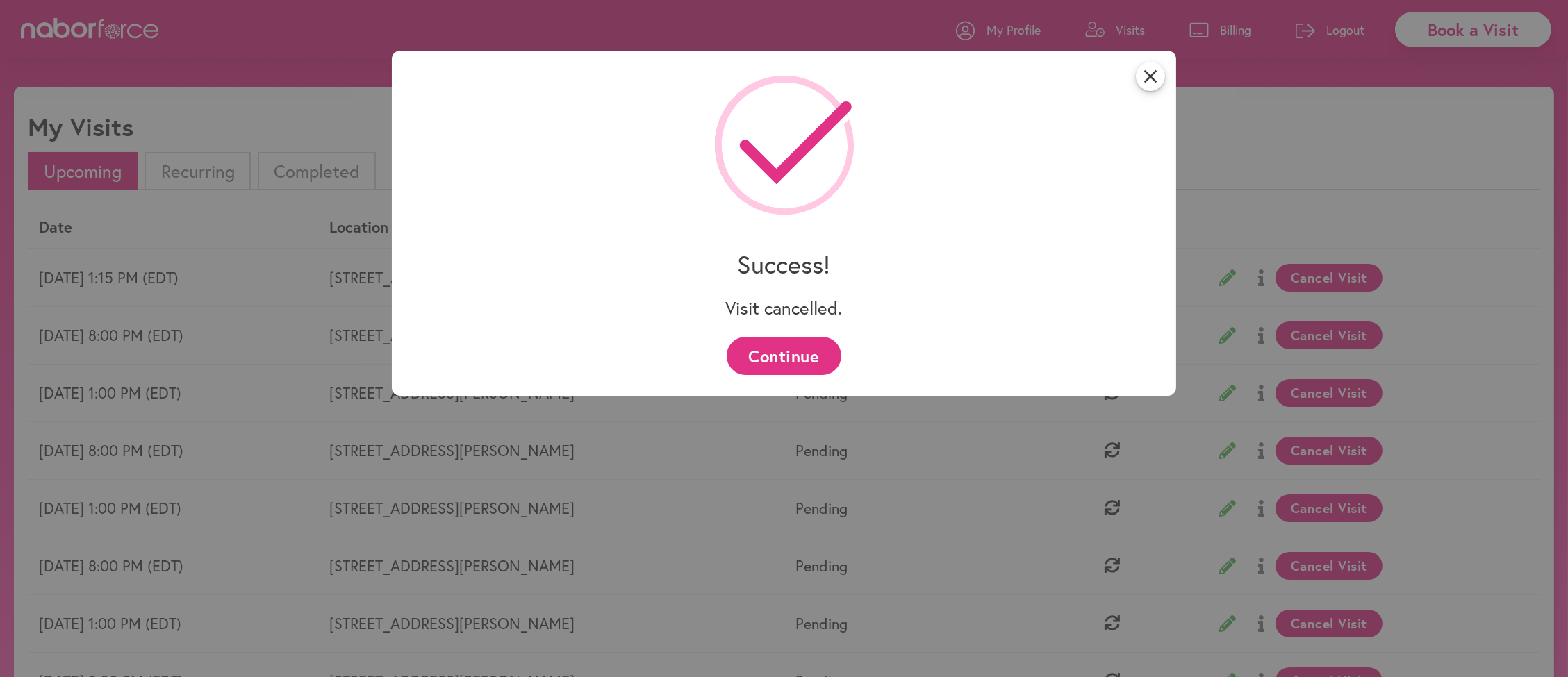
click at [792, 348] on button "Continue" at bounding box center [784, 356] width 115 height 39
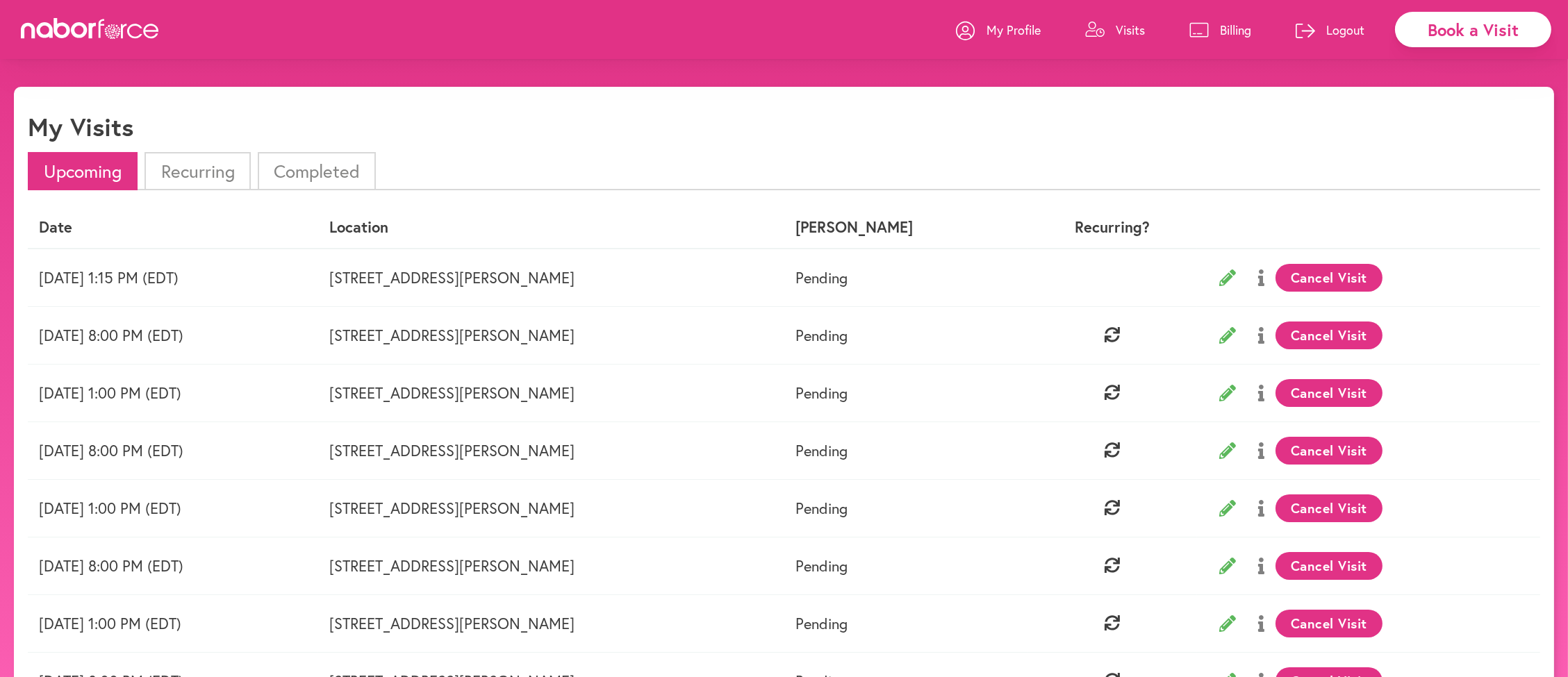
click at [1276, 292] on button "Cancel Visit" at bounding box center [1329, 278] width 108 height 28
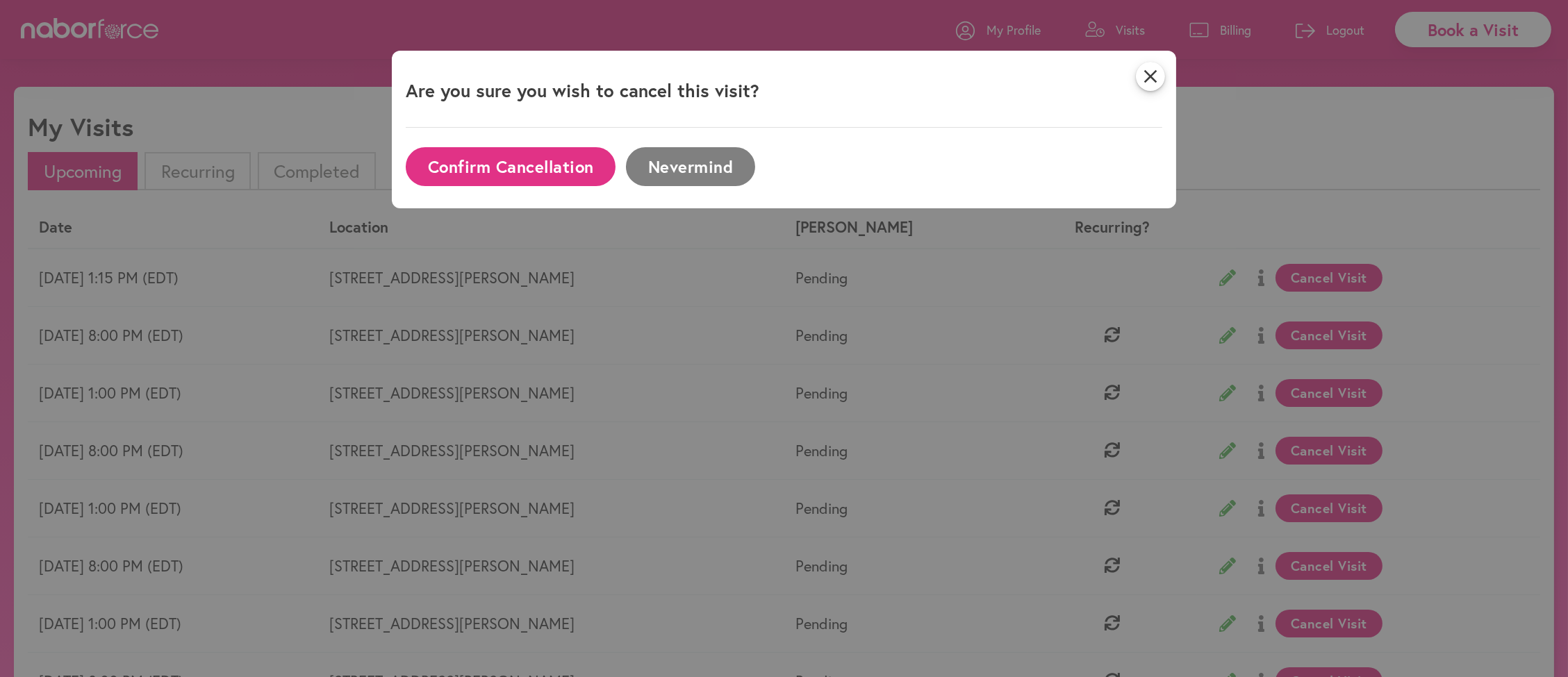
click at [519, 179] on button "Confirm Cancellation" at bounding box center [511, 166] width 209 height 39
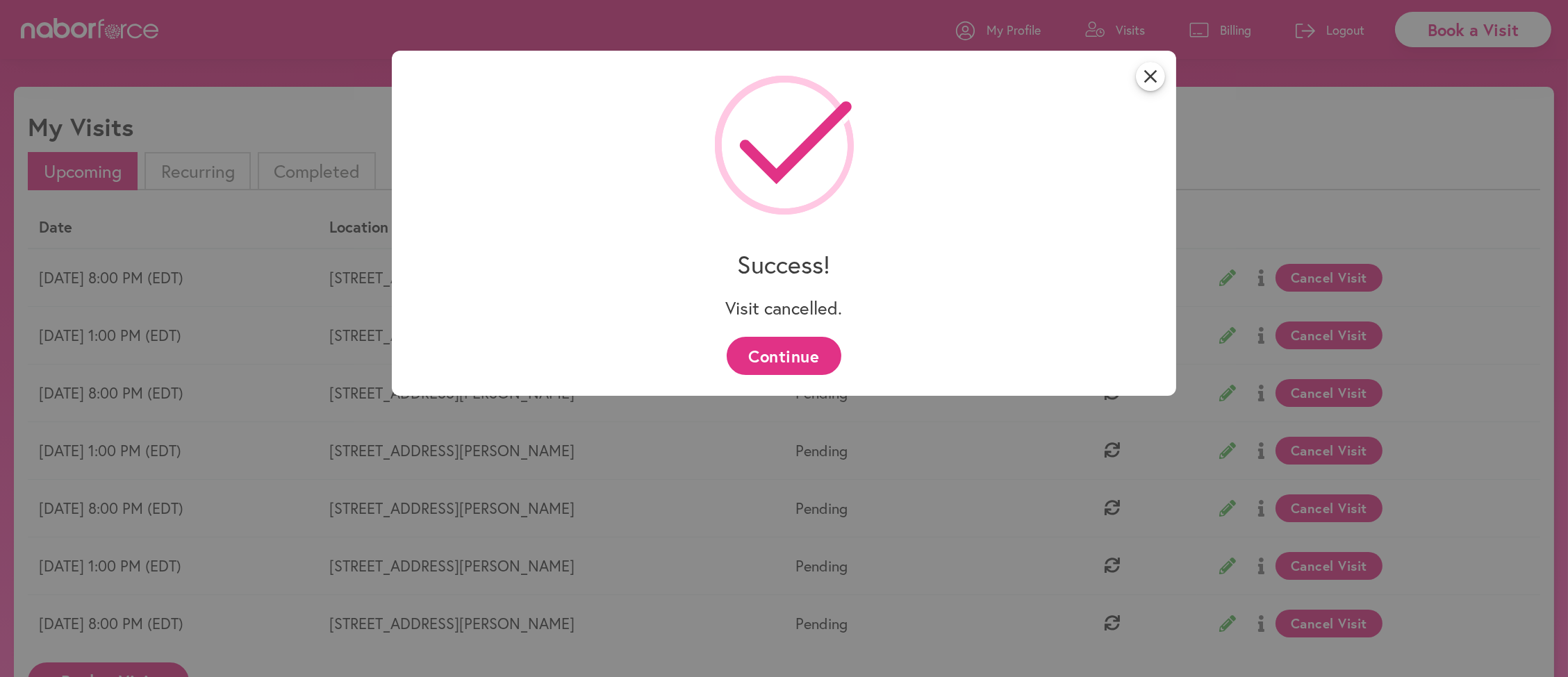
click at [801, 350] on button "Continue" at bounding box center [784, 356] width 115 height 39
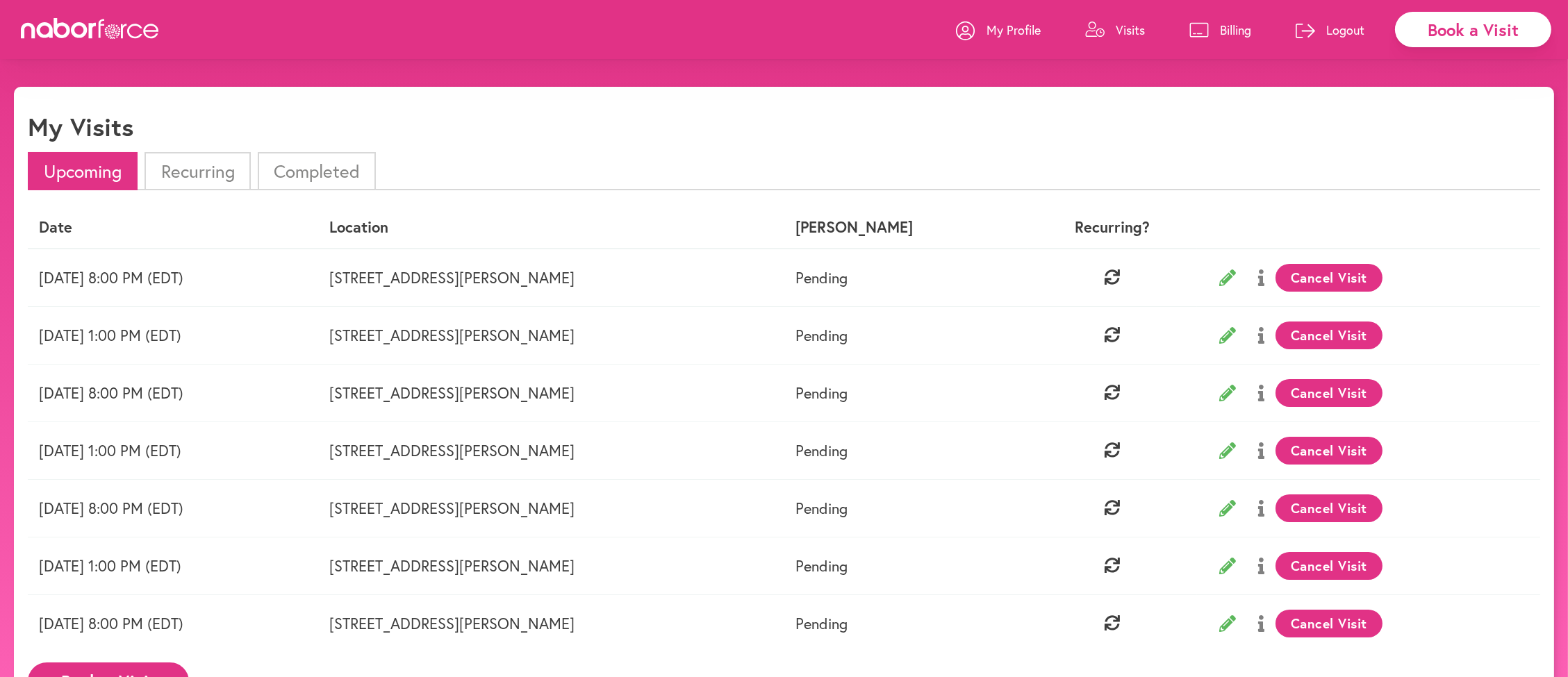
click at [1276, 281] on button "Cancel Visit" at bounding box center [1329, 278] width 108 height 28
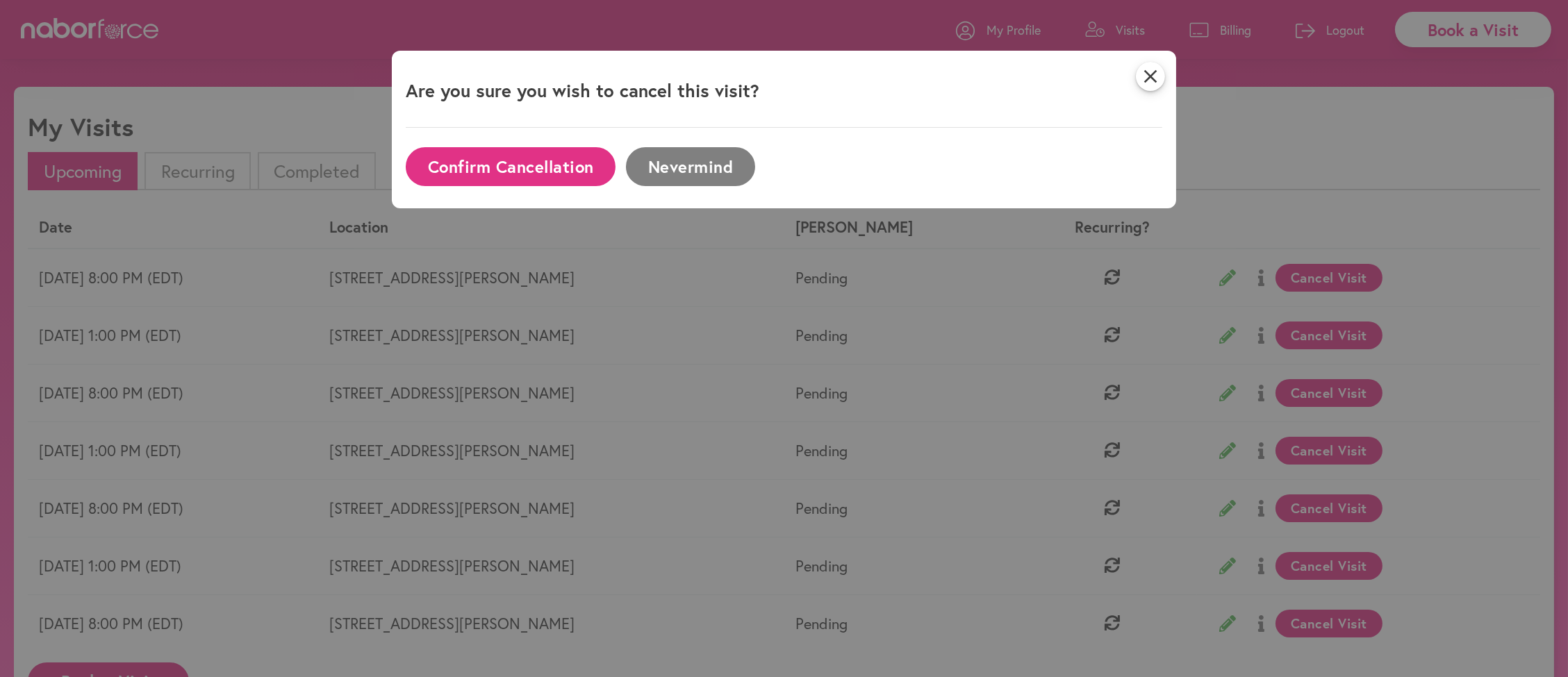
click at [502, 167] on button "Confirm Cancellation" at bounding box center [511, 166] width 209 height 39
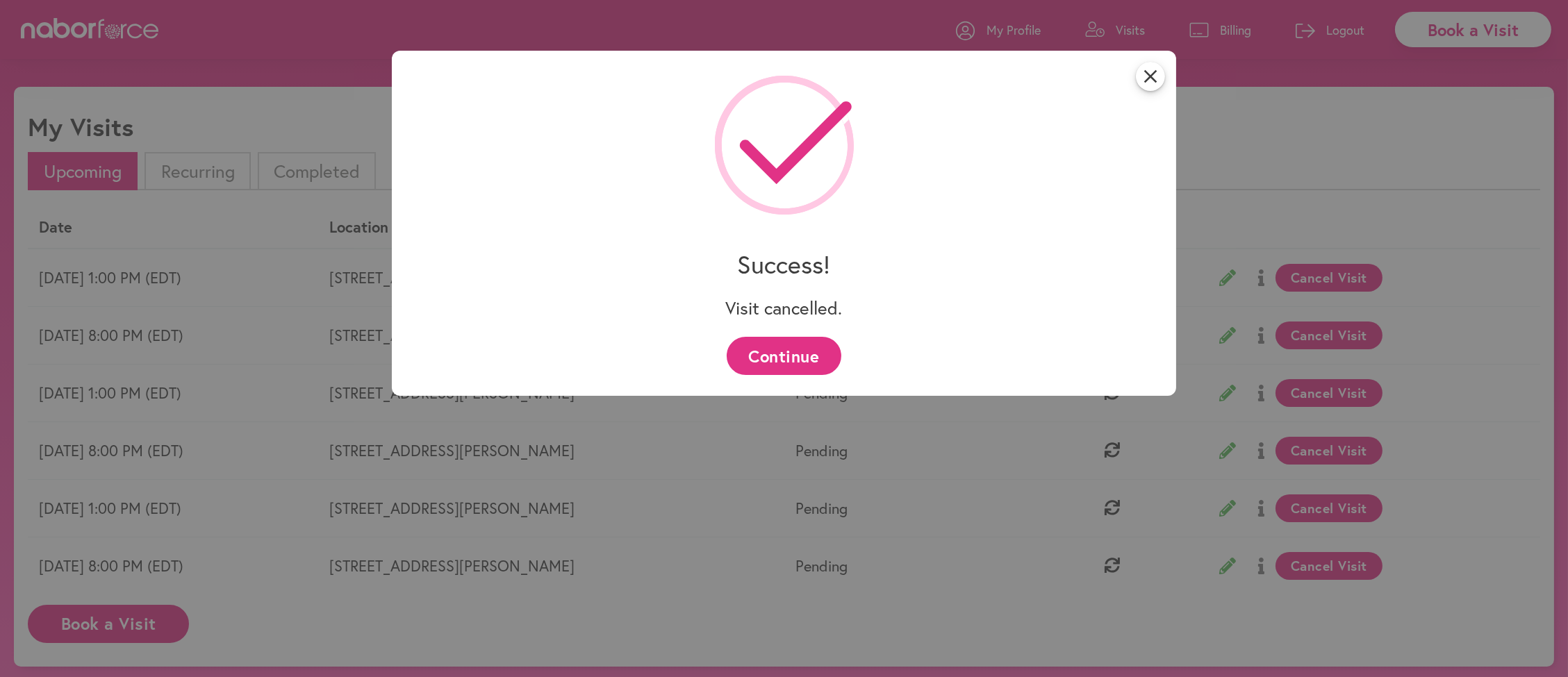
click at [767, 364] on button "Continue" at bounding box center [784, 356] width 115 height 39
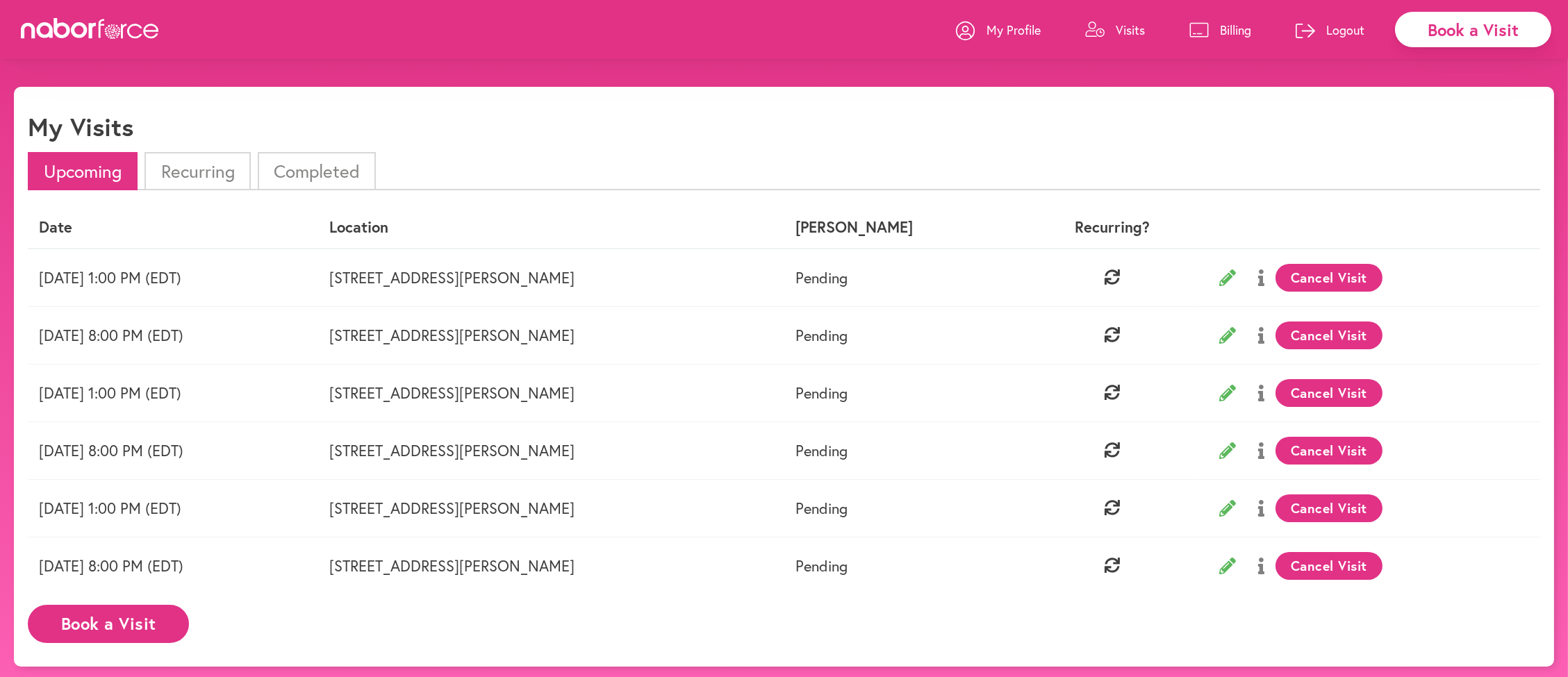
click at [1319, 292] on button "Cancel Visit" at bounding box center [1329, 278] width 108 height 28
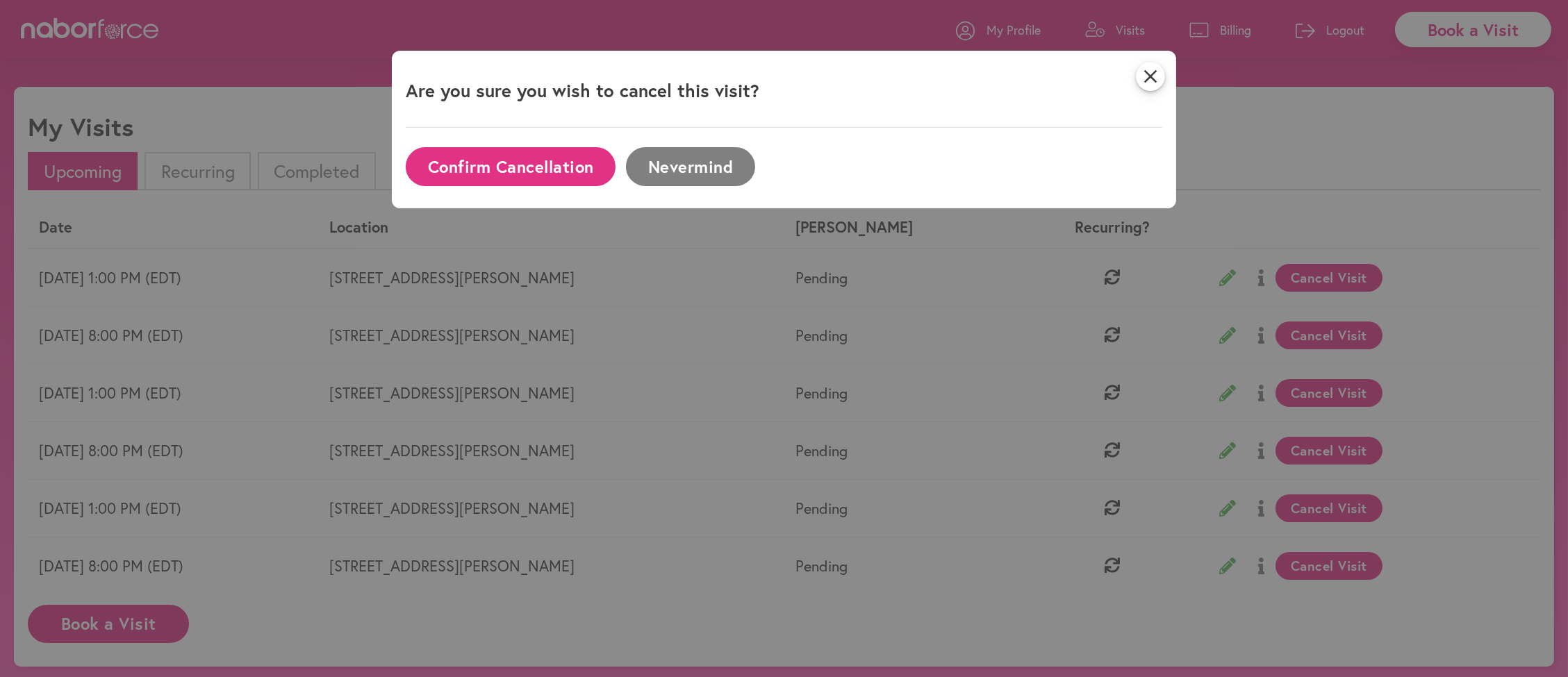
click at [511, 173] on button "Confirm Cancellation" at bounding box center [511, 166] width 209 height 39
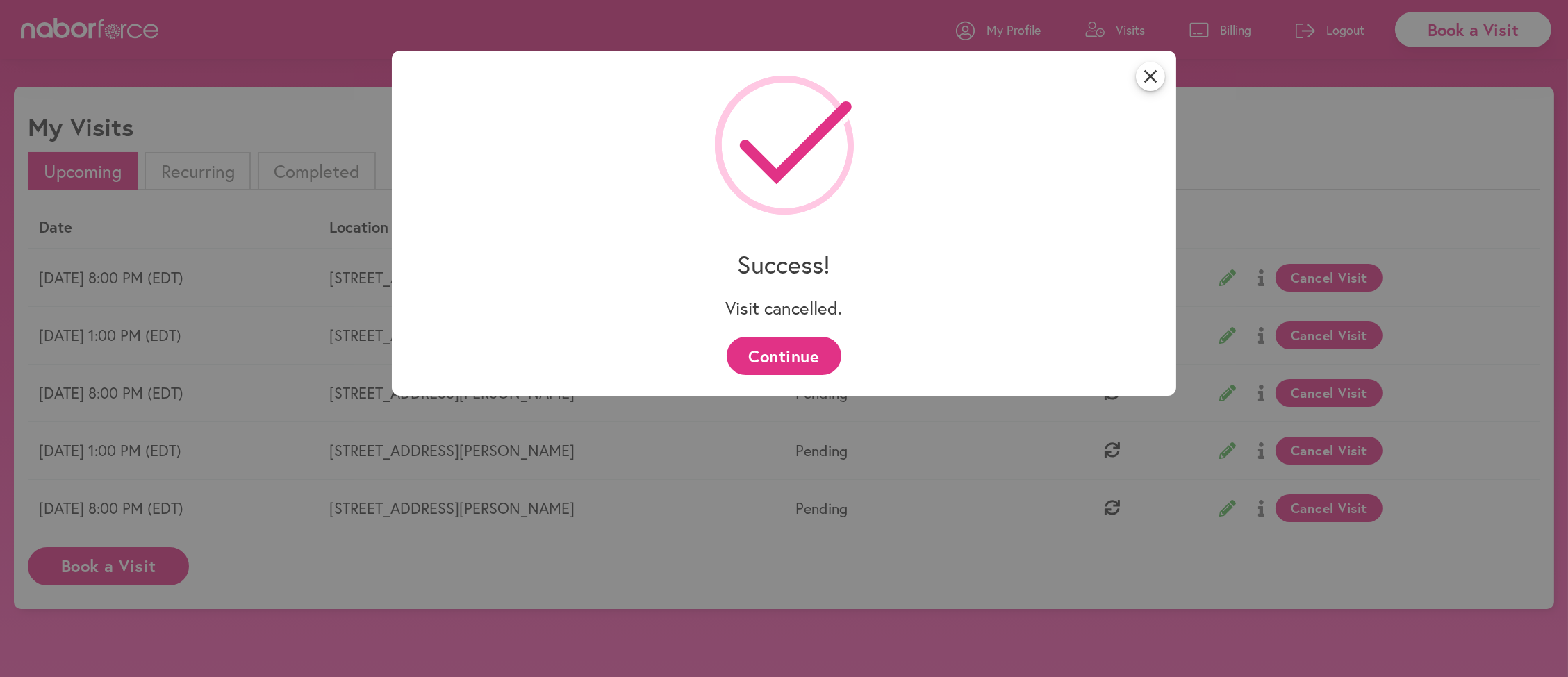
click at [782, 356] on button "Continue" at bounding box center [784, 356] width 115 height 39
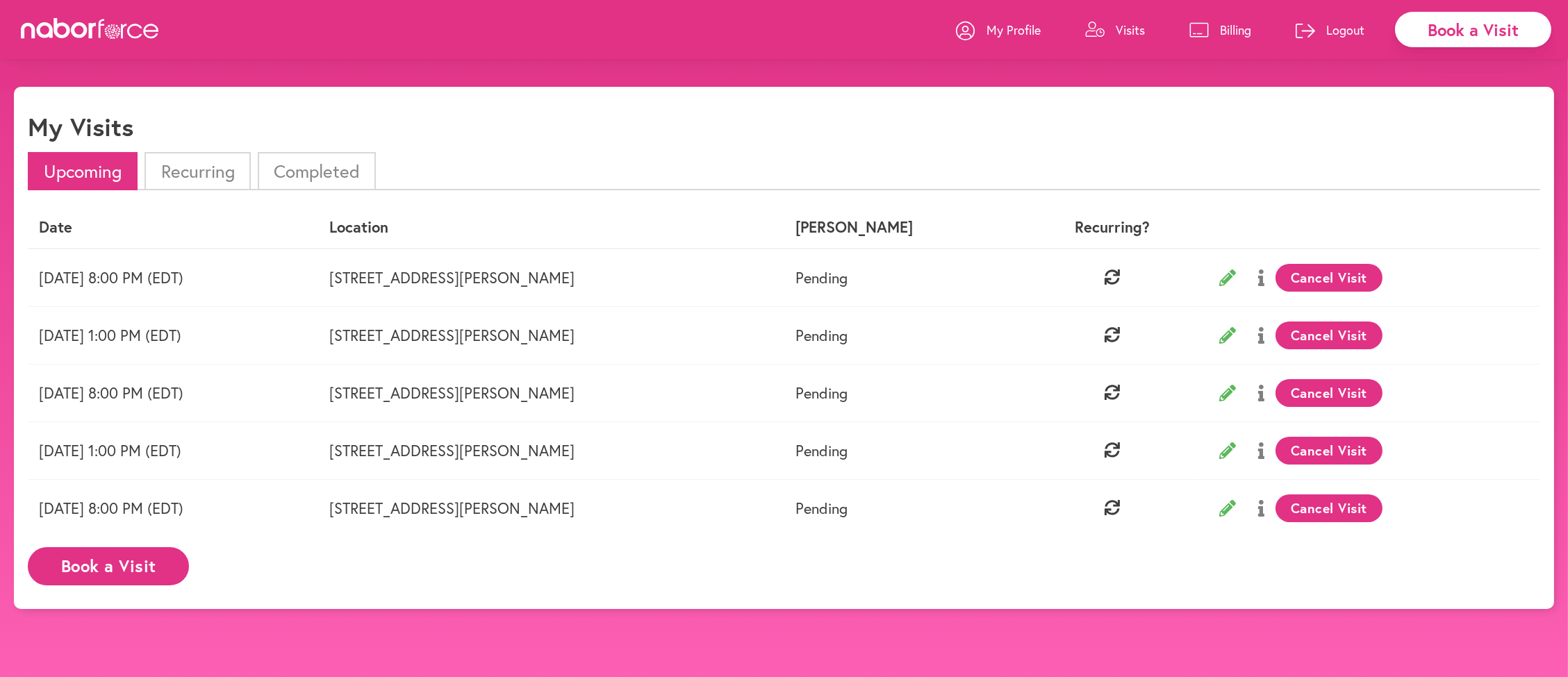
click at [1276, 289] on button "Cancel Visit" at bounding box center [1329, 278] width 108 height 28
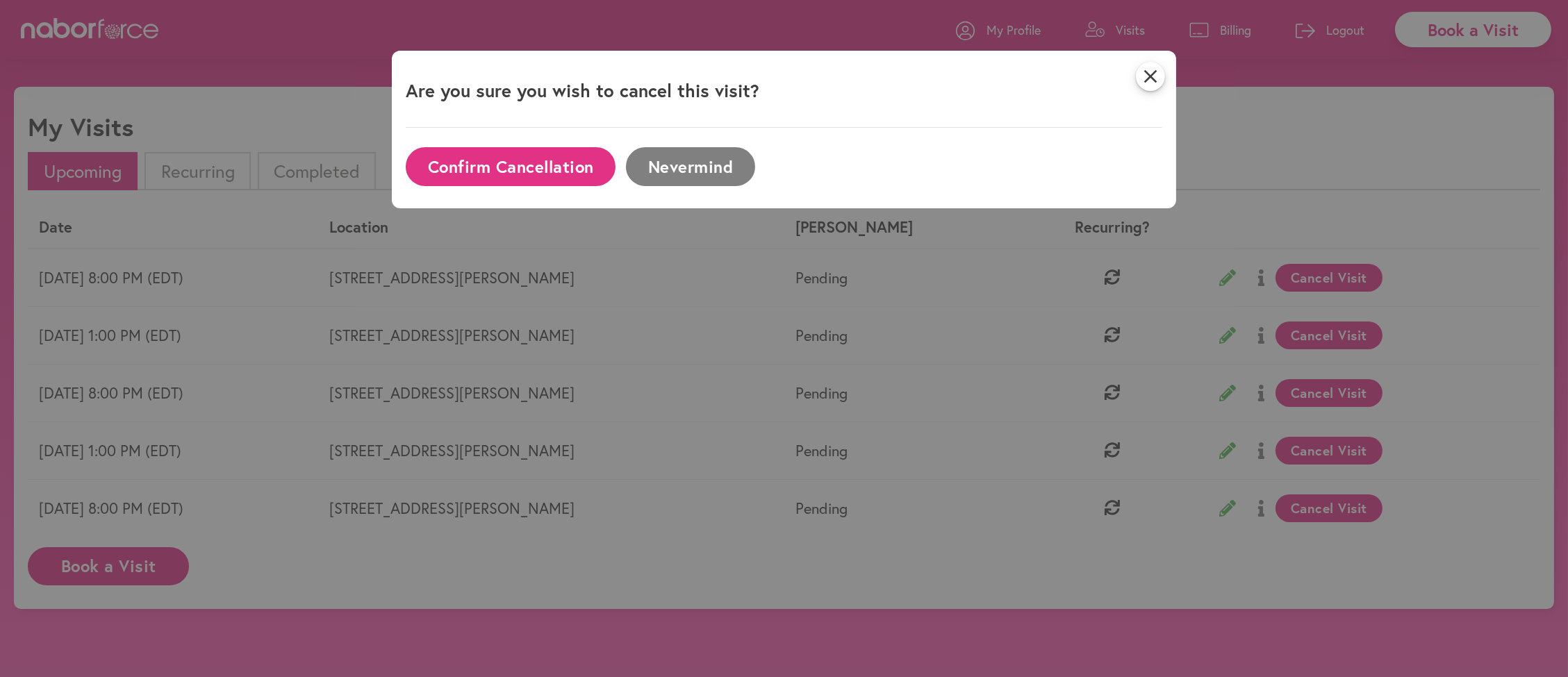
click at [534, 162] on button "Confirm Cancellation" at bounding box center [511, 166] width 209 height 39
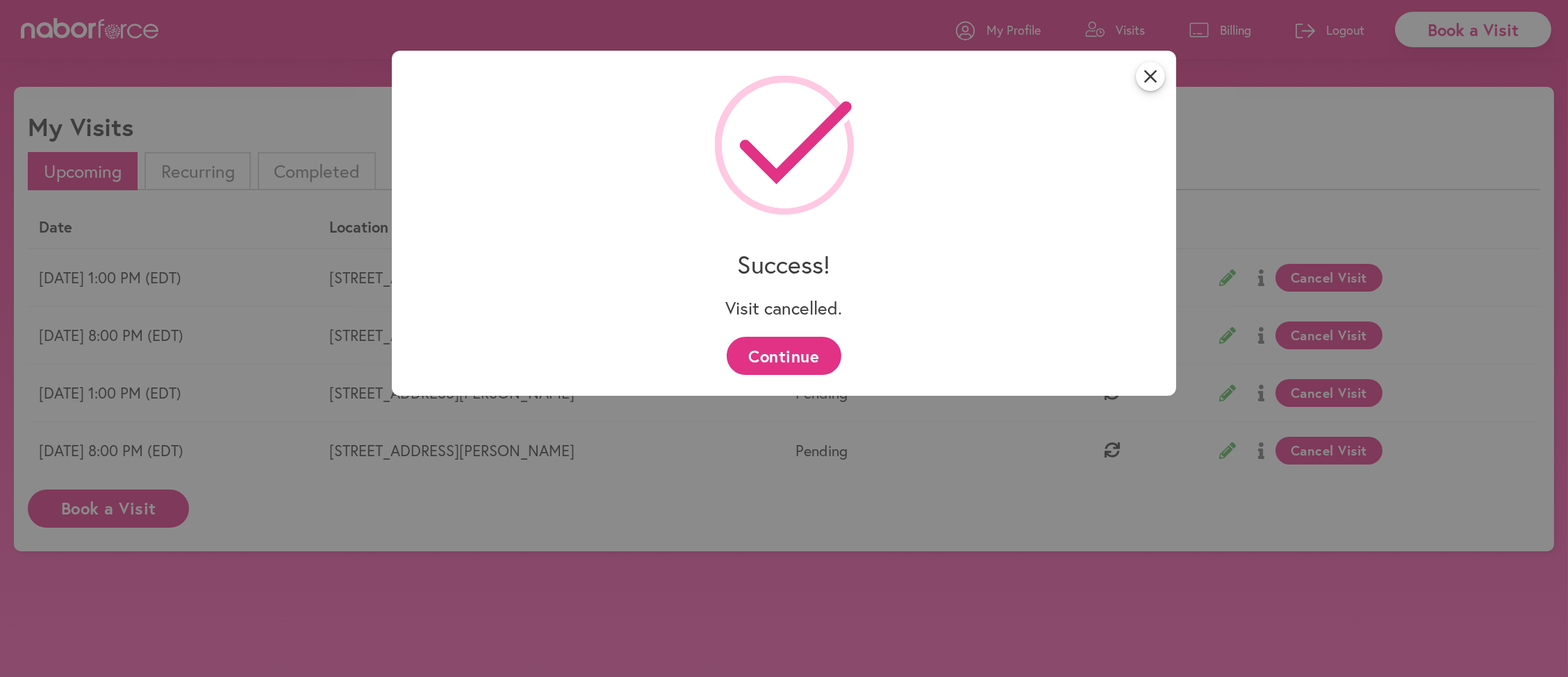
click at [780, 347] on button "Continue" at bounding box center [784, 356] width 115 height 39
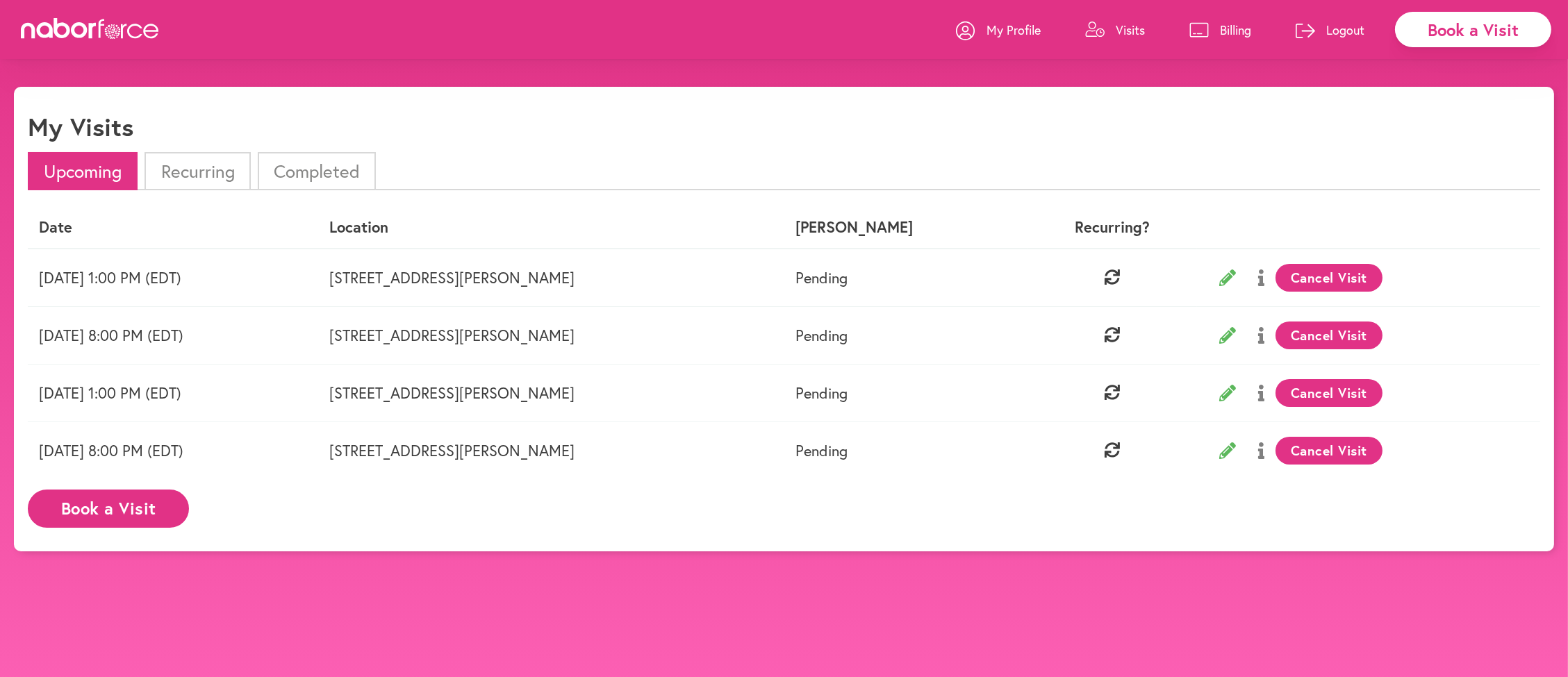
click at [1276, 286] on button "Cancel Visit" at bounding box center [1329, 278] width 108 height 28
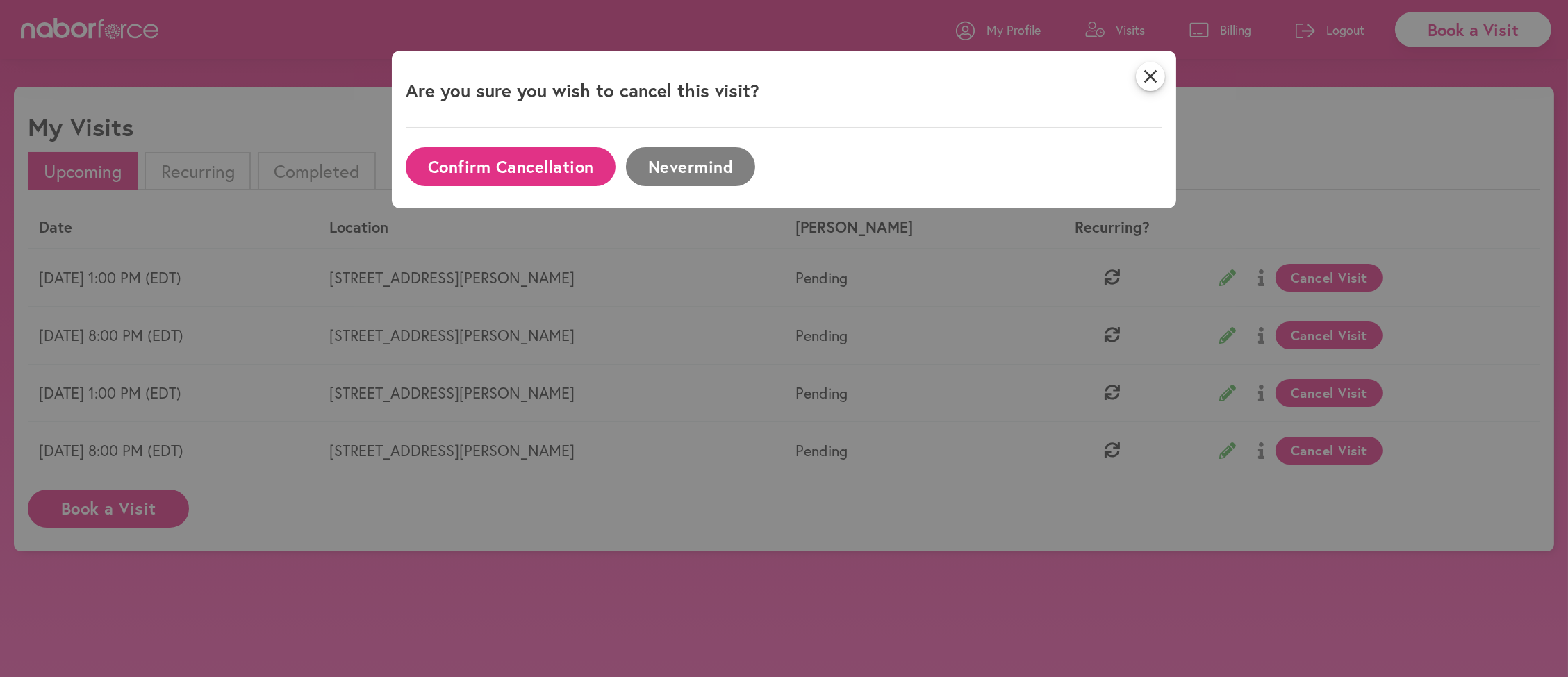
click at [515, 163] on button "Confirm Cancellation" at bounding box center [511, 166] width 209 height 39
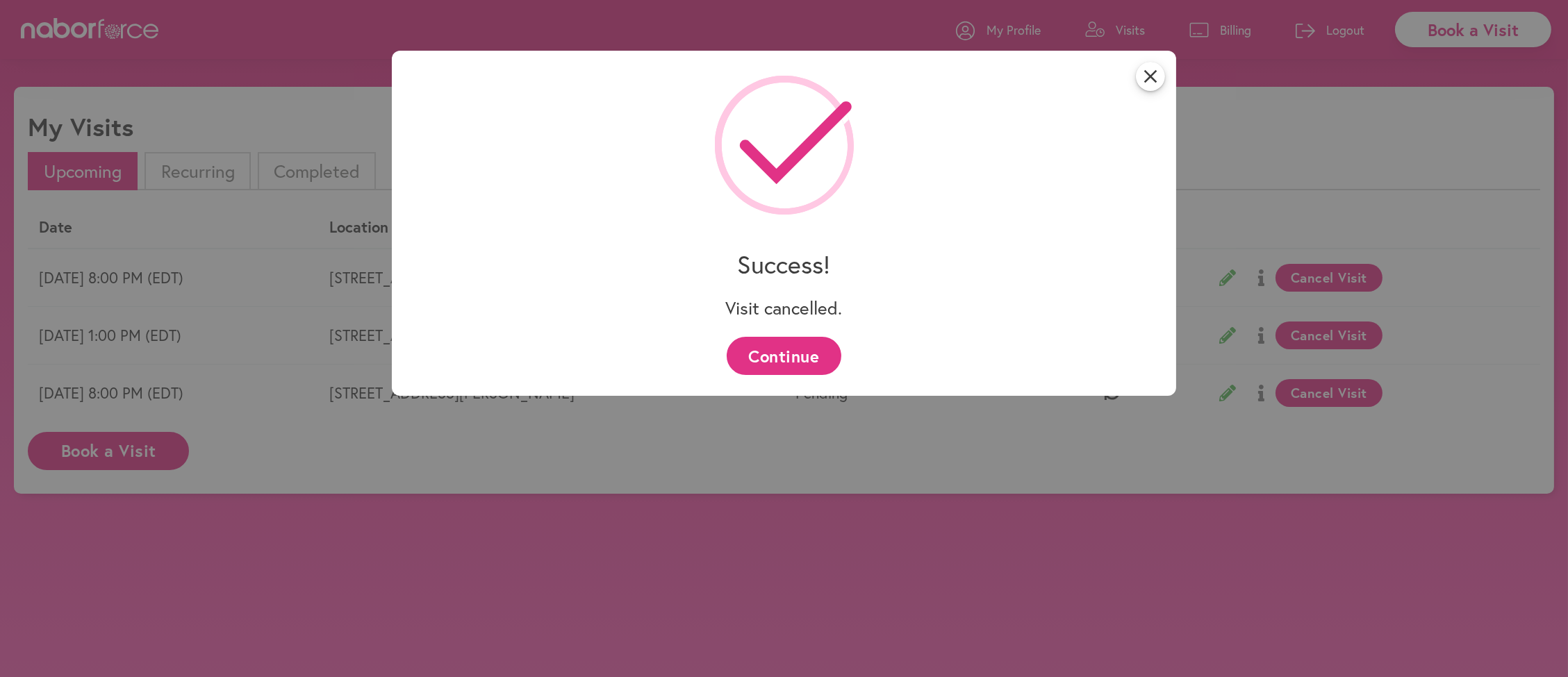
click at [775, 358] on button "Continue" at bounding box center [784, 356] width 115 height 39
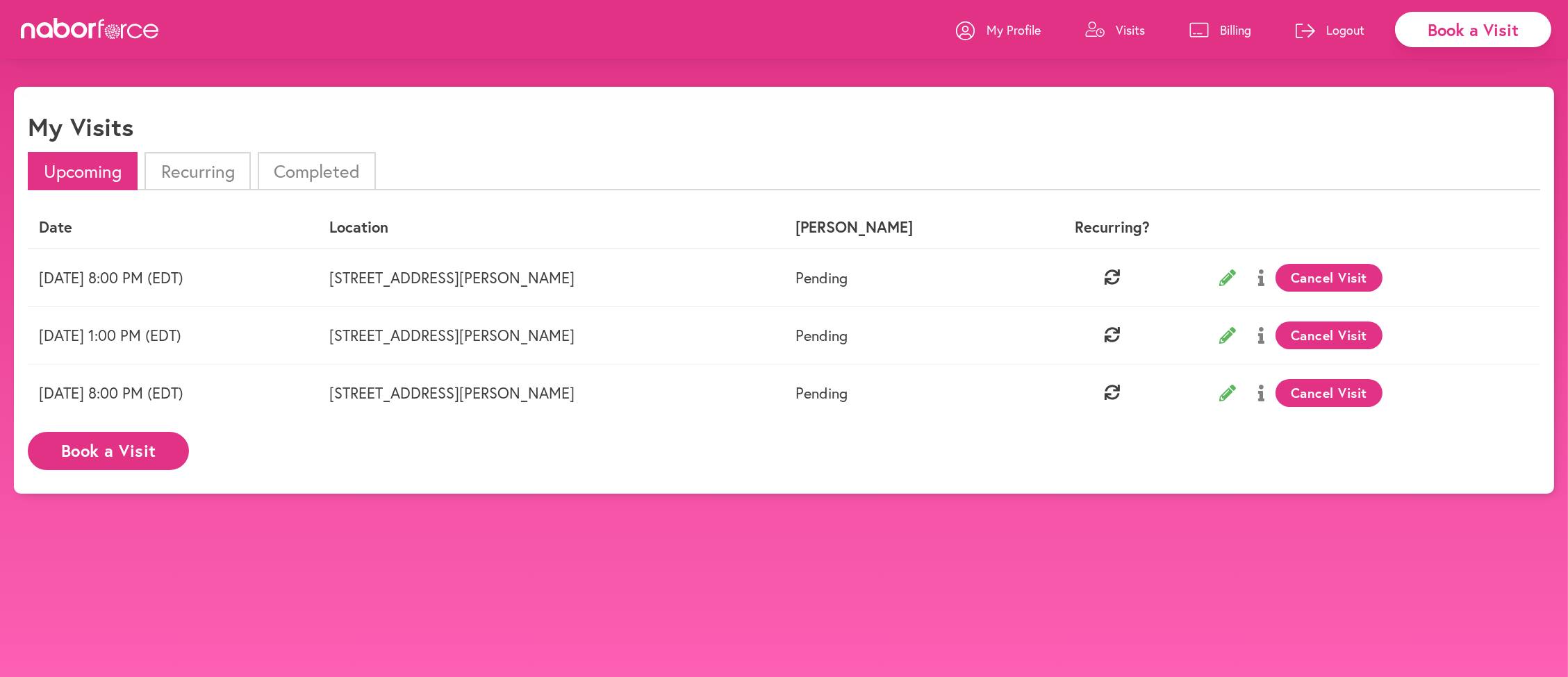
click at [1285, 292] on button "Cancel Visit" at bounding box center [1329, 278] width 108 height 28
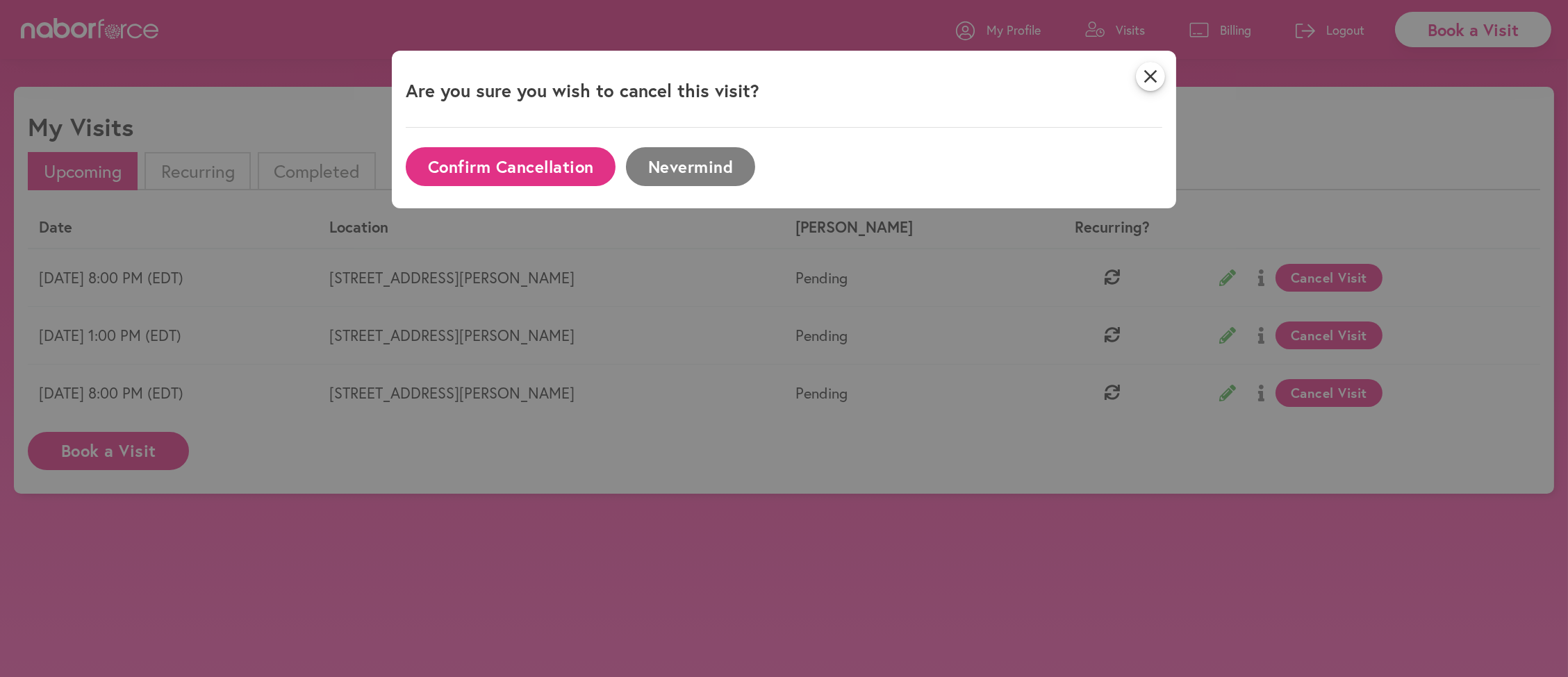
click at [513, 161] on button "Confirm Cancellation" at bounding box center [511, 166] width 209 height 39
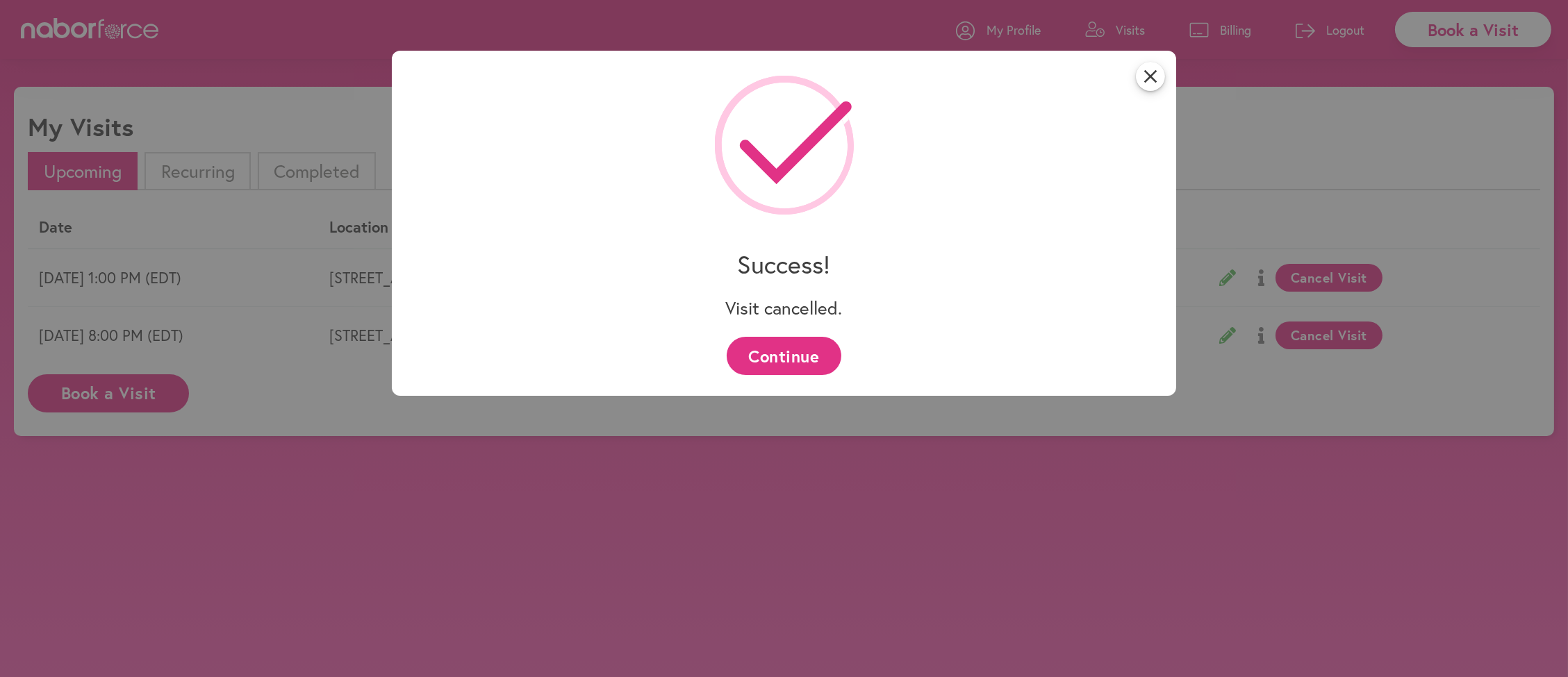
click at [757, 363] on button "Continue" at bounding box center [784, 356] width 115 height 39
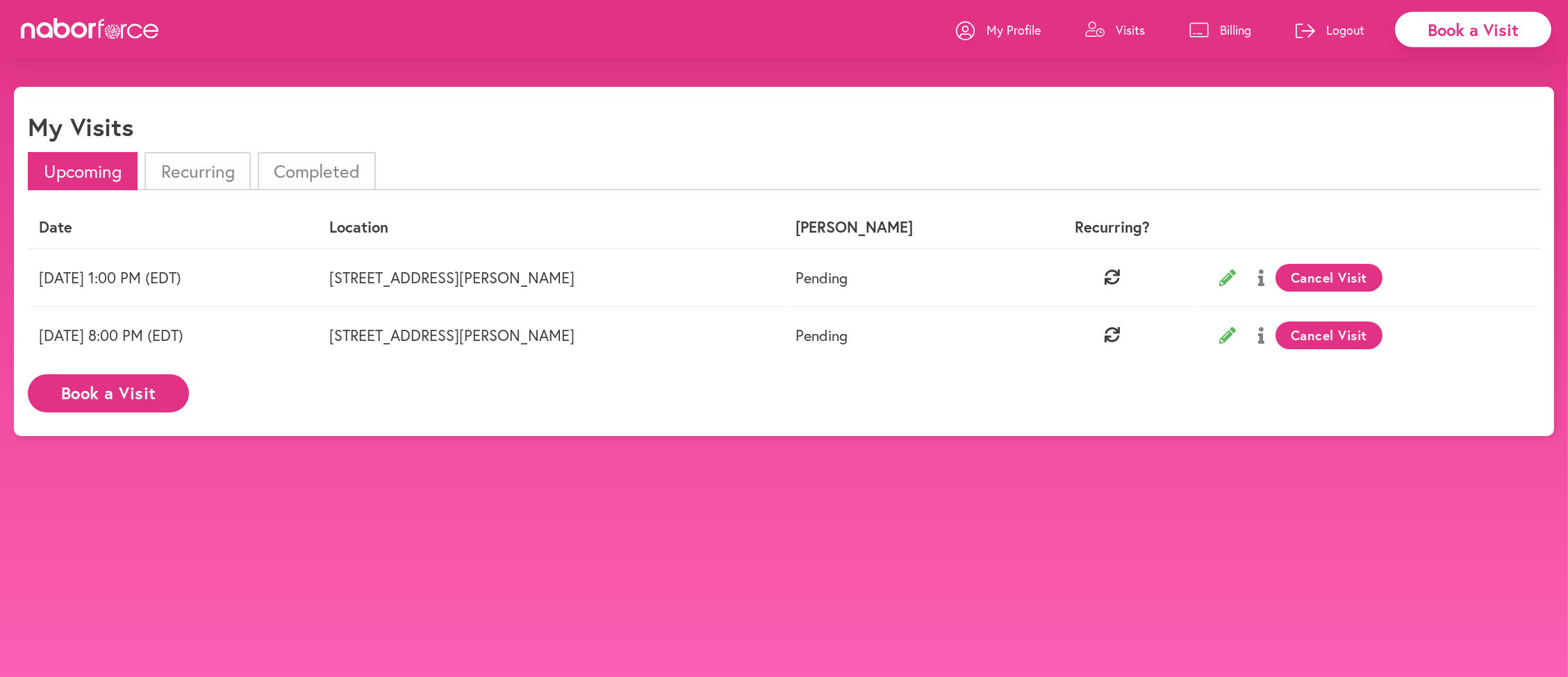
click at [1276, 290] on button "Cancel Visit" at bounding box center [1329, 278] width 108 height 28
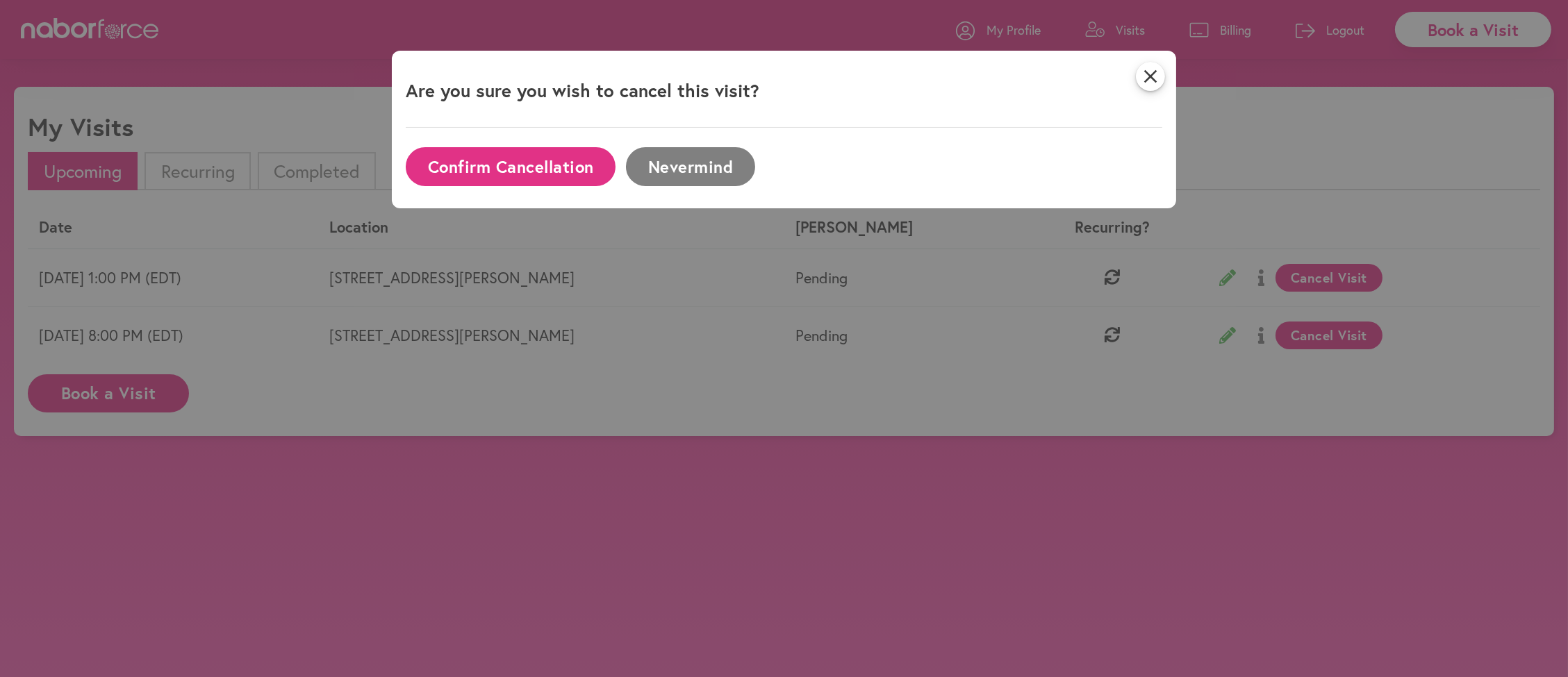
click at [532, 176] on button "Confirm Cancellation" at bounding box center [511, 166] width 209 height 39
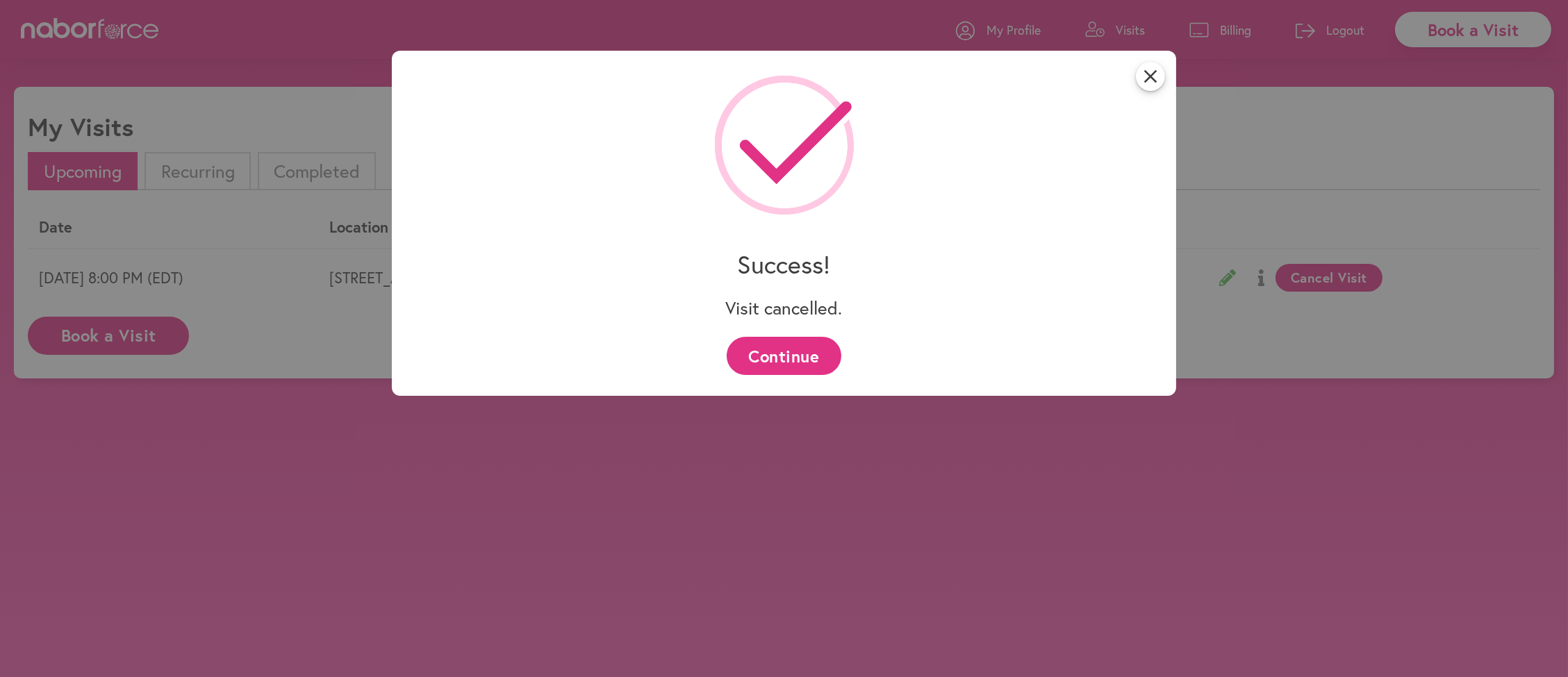
click at [777, 364] on button "Continue" at bounding box center [784, 356] width 115 height 39
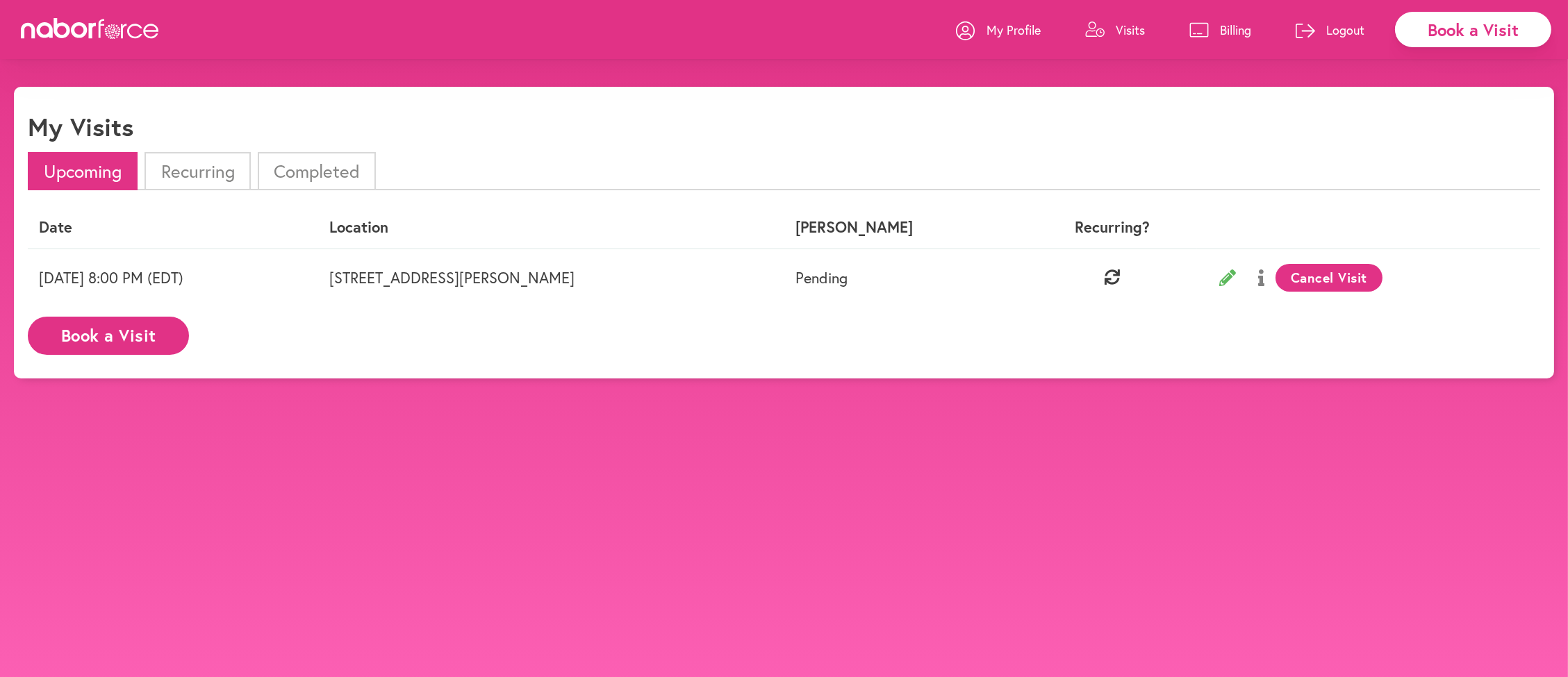
click at [1276, 292] on button "Cancel Visit" at bounding box center [1329, 278] width 108 height 28
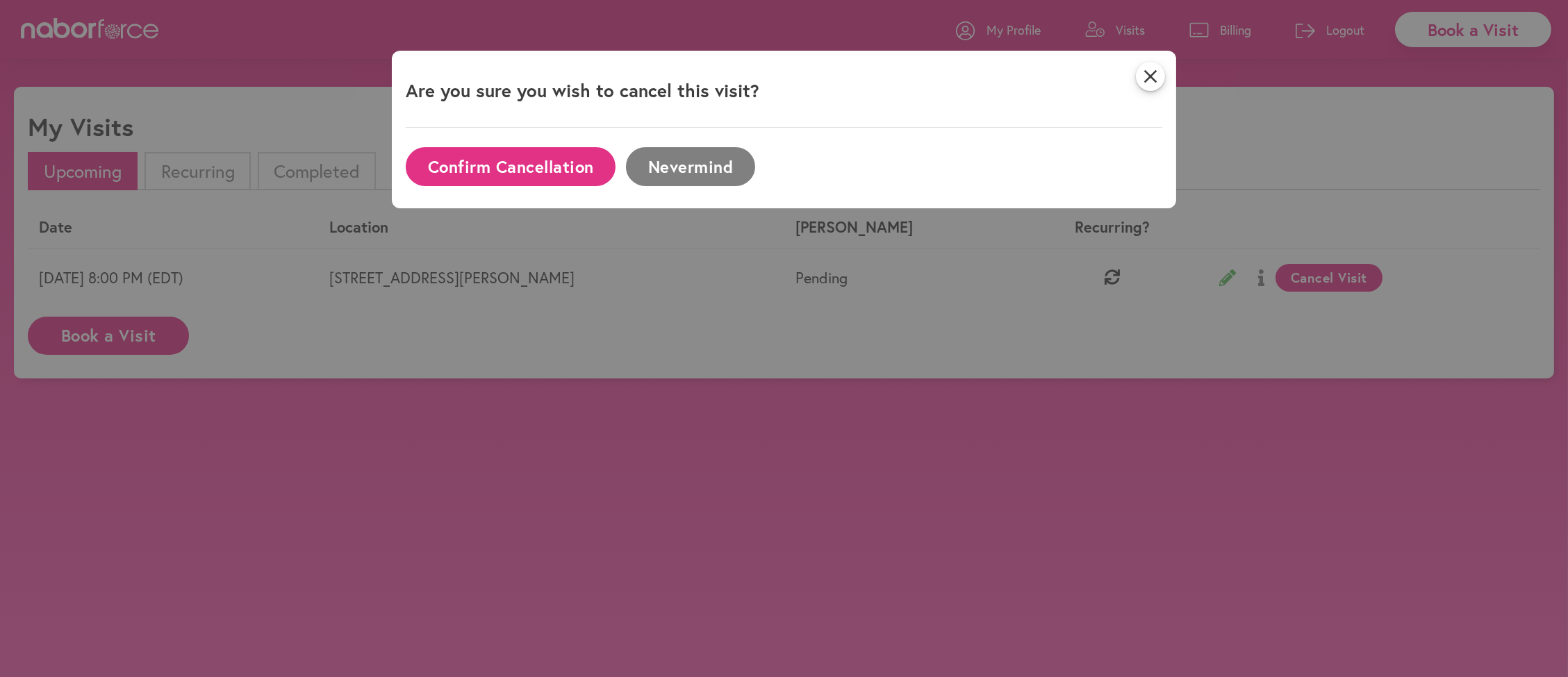
click at [514, 178] on button "Confirm Cancellation" at bounding box center [511, 166] width 209 height 39
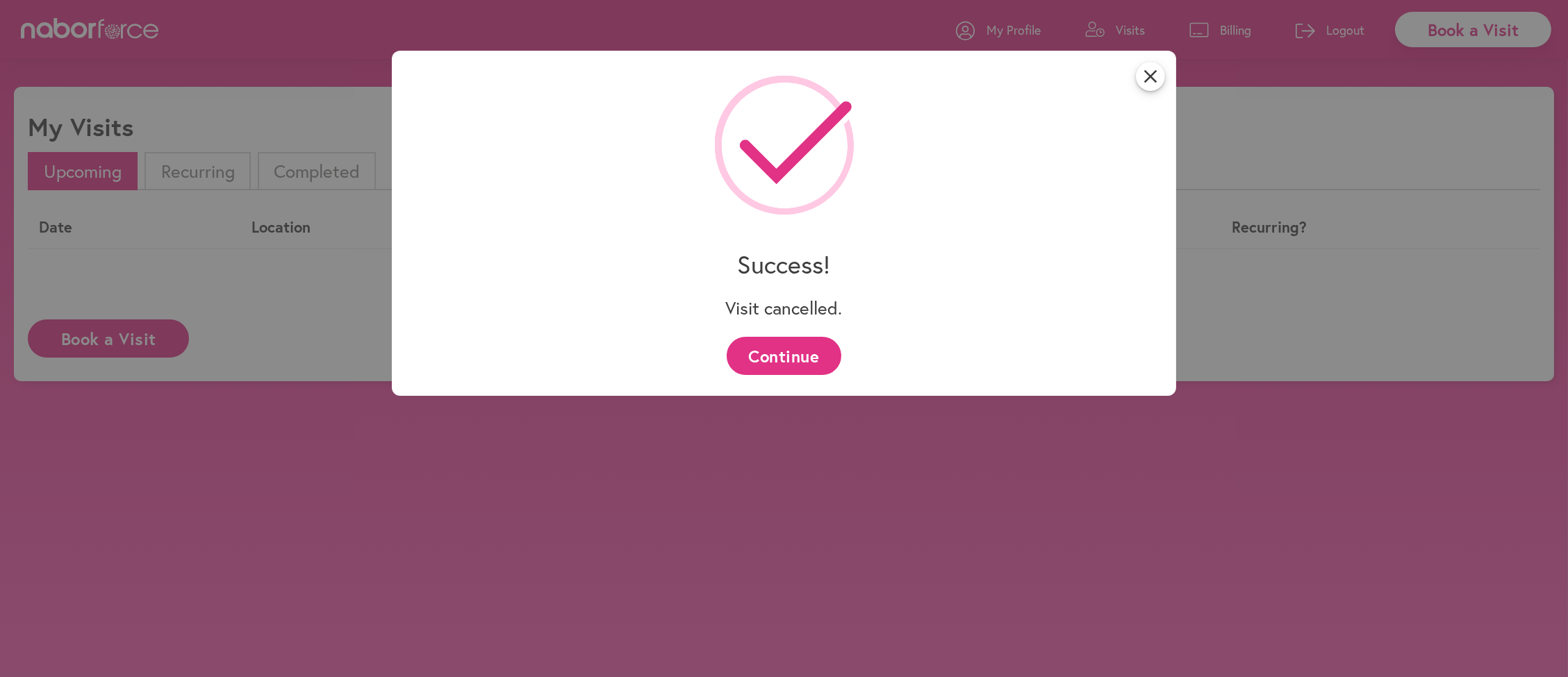
click at [809, 353] on button "Continue" at bounding box center [784, 356] width 115 height 39
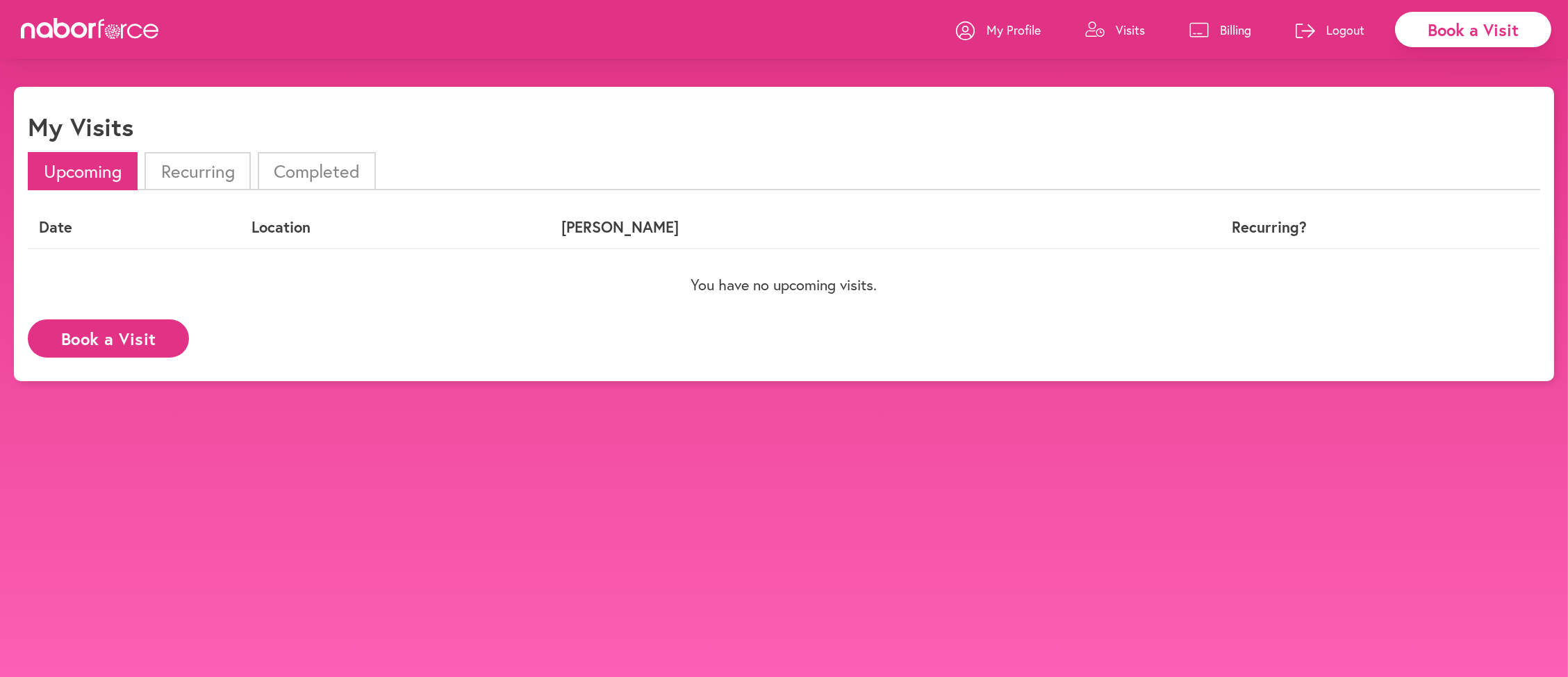
click at [1220, 26] on p "Billing" at bounding box center [1235, 30] width 31 height 17
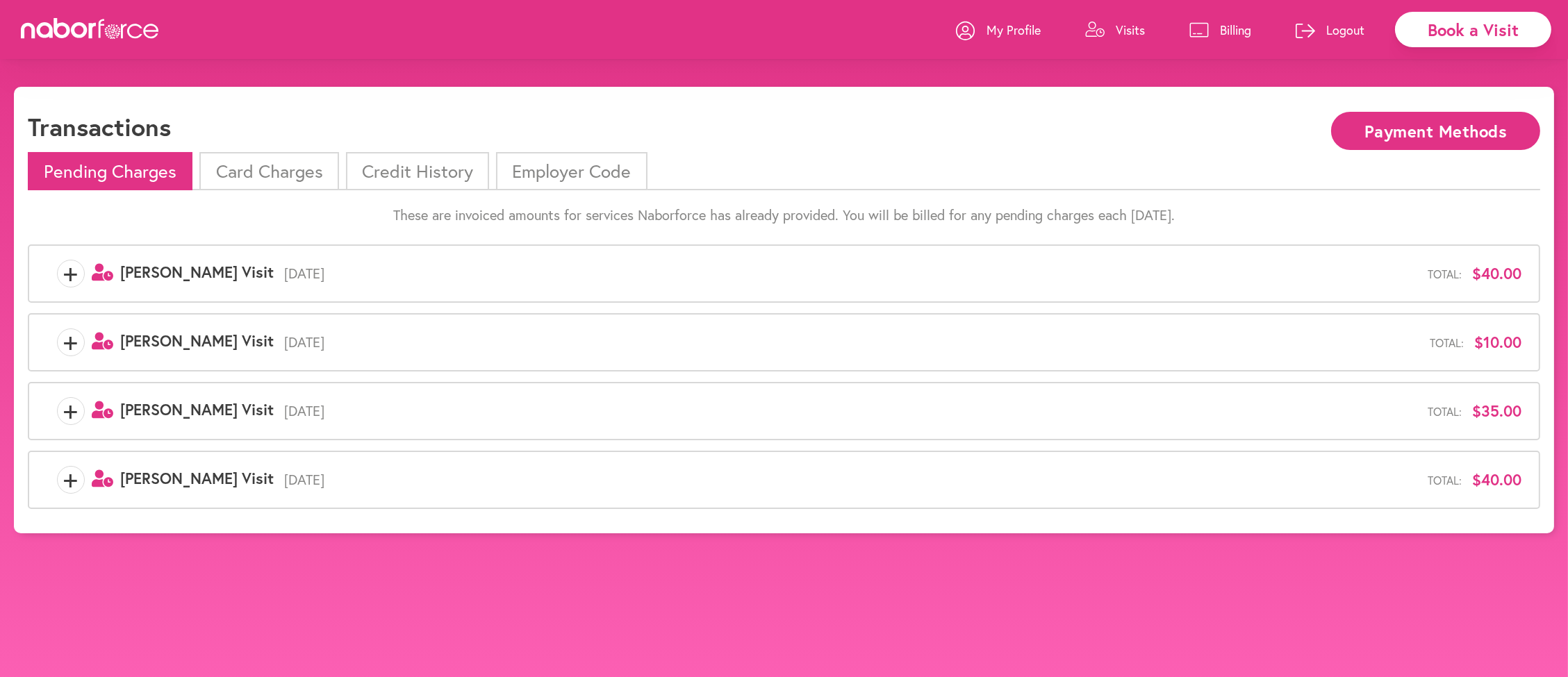
click at [1336, 32] on p "Logout" at bounding box center [1345, 30] width 39 height 17
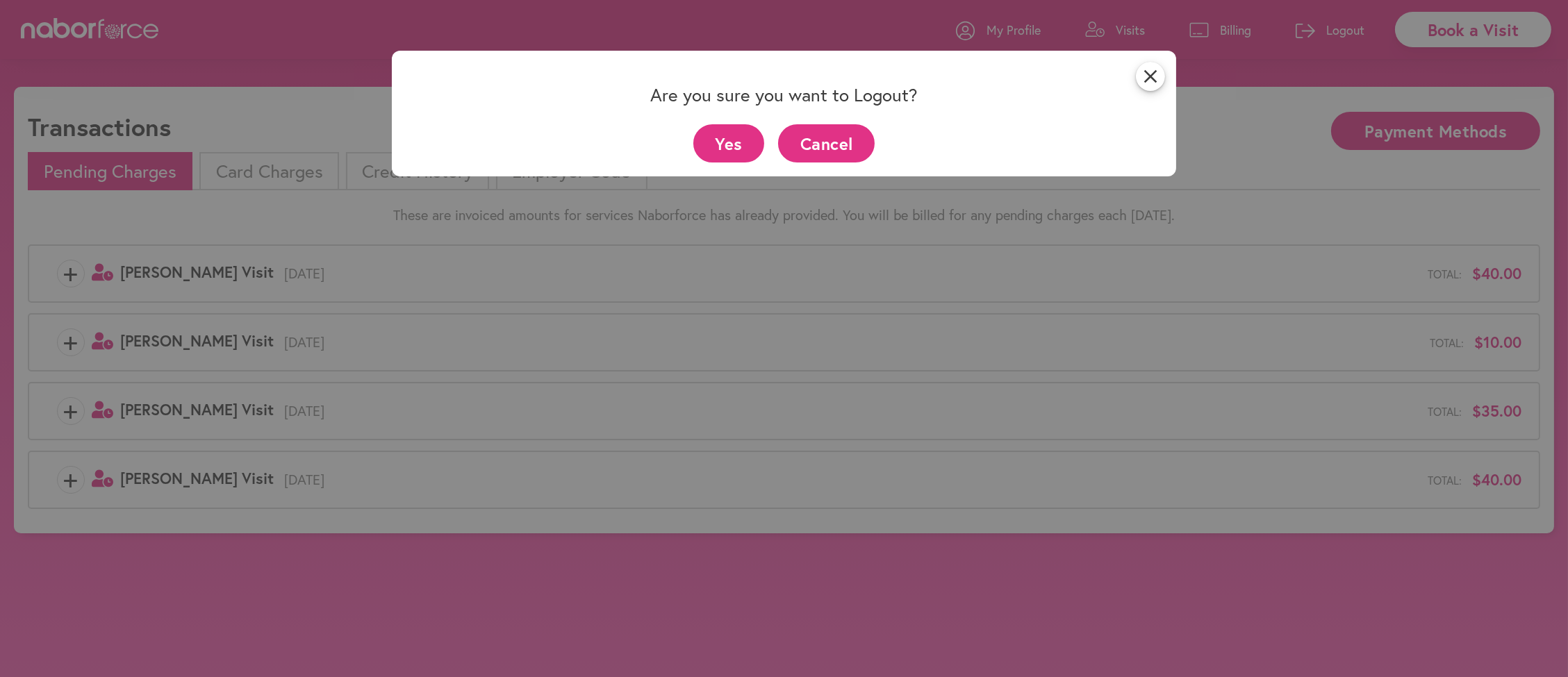
click at [727, 145] on button "Yes" at bounding box center [729, 143] width 71 height 39
